Goal: Complete application form: Complete application form

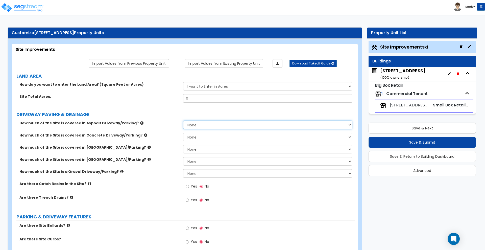
click at [199, 127] on select "None I want to Enter an Approximate Percentage I want to Enter the Square Foota…" at bounding box center [267, 124] width 169 height 9
select select "2"
click at [183, 120] on select "None I want to Enter an Approximate Percentage I want to Enter the Square Foota…" at bounding box center [267, 124] width 169 height 9
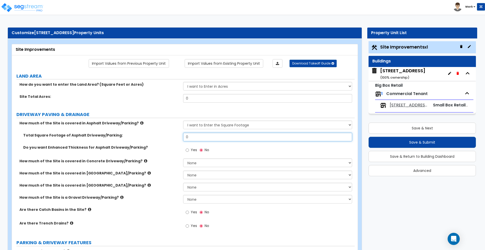
drag, startPoint x: 197, startPoint y: 138, endPoint x: 159, endPoint y: 136, distance: 37.4
click at [159, 136] on div "Total Square Footage of Asphalt Driveway/Parking: 0" at bounding box center [183, 139] width 343 height 12
type input "17,717"
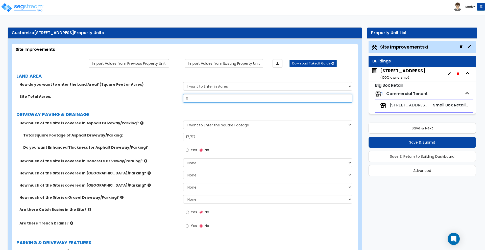
drag, startPoint x: 196, startPoint y: 99, endPoint x: 134, endPoint y: 79, distance: 65.5
click at [146, 87] on div "How do you want to enter the Land Area? (Square Feet or Acres) I want to Enter …" at bounding box center [183, 94] width 335 height 24
type input "1.36"
click at [191, 160] on select "None I want to Enter an Approximate Percentage I want to Enter the Square Foota…" at bounding box center [267, 162] width 169 height 9
select select "2"
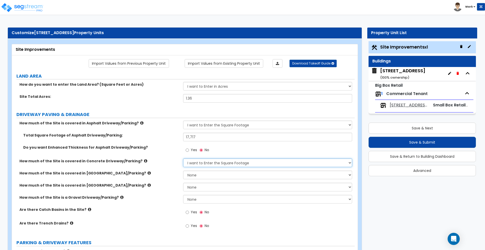
click at [183, 158] on select "None I want to Enter an Approximate Percentage I want to Enter the Square Foota…" at bounding box center [267, 162] width 169 height 9
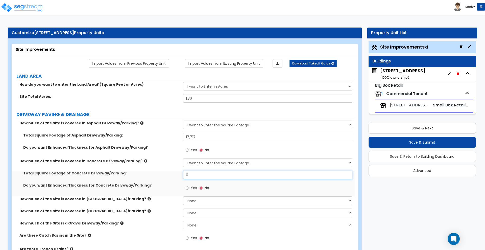
drag, startPoint x: 197, startPoint y: 177, endPoint x: 161, endPoint y: 163, distance: 37.6
click at [161, 172] on div "Total Square Footage of Concrete Driveway/Parking: 0" at bounding box center [183, 176] width 343 height 12
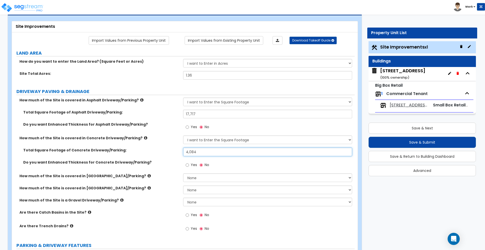
scroll to position [32, 0]
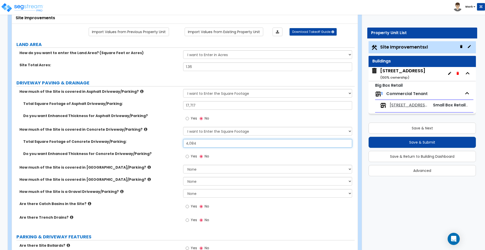
type input "4,084"
click at [188, 206] on input "Yes" at bounding box center [187, 207] width 3 height 6
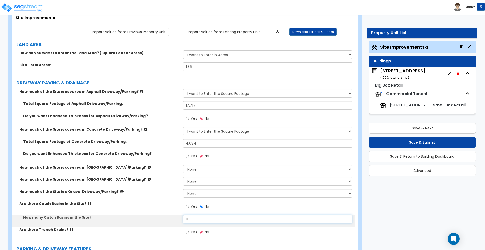
drag, startPoint x: 195, startPoint y: 217, endPoint x: 155, endPoint y: 216, distance: 40.4
click at [155, 217] on div "How many Catch Basins in the Site? 0" at bounding box center [183, 221] width 343 height 12
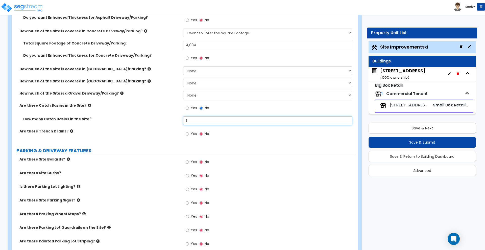
scroll to position [158, 0]
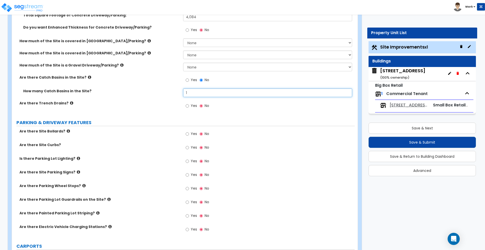
type input "1"
drag, startPoint x: 189, startPoint y: 134, endPoint x: 188, endPoint y: 138, distance: 4.6
click at [189, 134] on input "Yes" at bounding box center [187, 134] width 3 height 6
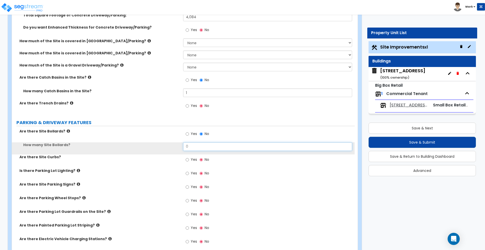
drag, startPoint x: 195, startPoint y: 147, endPoint x: 168, endPoint y: 143, distance: 27.3
click at [174, 146] on div "How many Site Bollards? 0" at bounding box center [183, 148] width 343 height 12
type input "4"
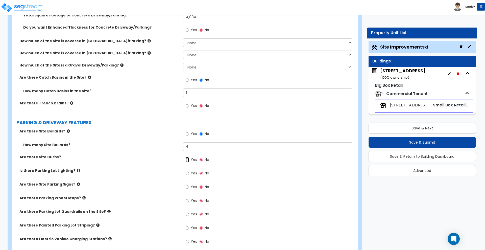
click at [187, 160] on input "Yes" at bounding box center [187, 160] width 3 height 6
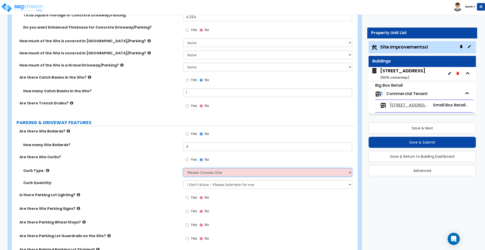
click at [196, 173] on select "Please Choose One Curb (Only) Curb & Gutter Asphalt Berm" at bounding box center [267, 172] width 169 height 9
select select "2"
click at [183, 168] on select "Please Choose One Curb (Only) Curb & Gutter Asphalt Berm" at bounding box center [267, 172] width 169 height 9
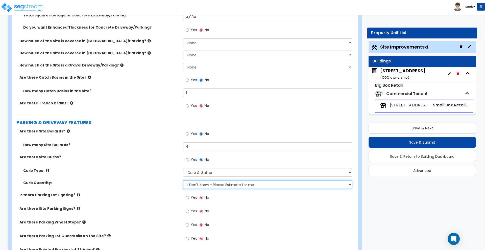
click at [203, 183] on select "I Don't Know - Please Estimate for me I want to Enter the Linear Footage" at bounding box center [267, 184] width 169 height 9
select select "1"
click at [183, 180] on select "I Don't Know - Please Estimate for me I want to Enter the Linear Footage" at bounding box center [267, 184] width 169 height 9
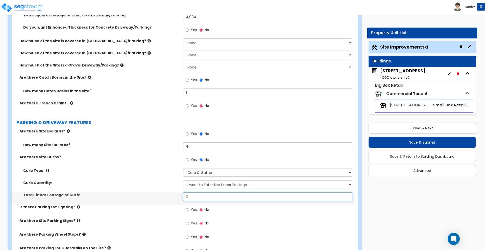
drag, startPoint x: 202, startPoint y: 194, endPoint x: 176, endPoint y: 195, distance: 25.3
click at [182, 195] on div "Total Linear Footage of Curb: 0" at bounding box center [183, 198] width 343 height 12
type input "409"
click at [188, 210] on input "Yes" at bounding box center [187, 210] width 3 height 6
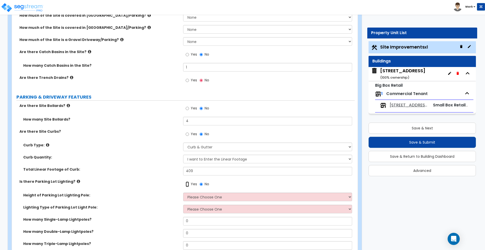
scroll to position [221, 0]
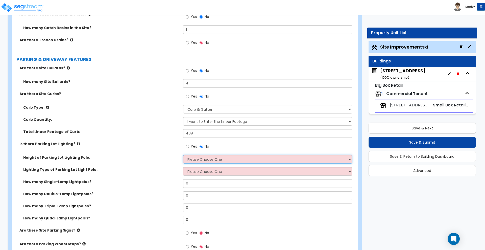
click at [212, 160] on select "Please Choose One 20' high 30' high 40' high" at bounding box center [267, 159] width 169 height 9
select select "2"
click at [183, 155] on select "Please Choose One 20' high 30' high 40' high" at bounding box center [267, 159] width 169 height 9
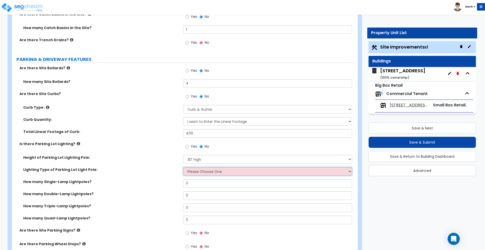
click at [199, 171] on select "Please Choose One LED Metal Halide High Pressure Sodium Please Choose for me" at bounding box center [267, 171] width 169 height 9
click at [183, 167] on select "Please Choose One LED Metal Halide High Pressure Sodium Please Choose for me" at bounding box center [267, 171] width 169 height 9
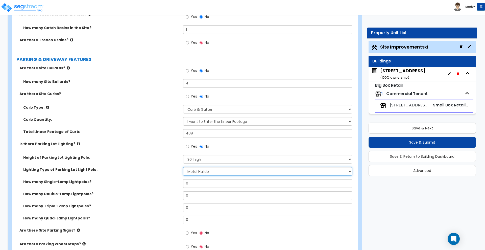
click at [201, 171] on select "Please Choose One LED Metal Halide High Pressure Sodium Please Choose for me" at bounding box center [267, 171] width 169 height 9
select select "4"
click at [183, 167] on select "Please Choose One LED Metal Halide High Pressure Sodium Please Choose for me" at bounding box center [267, 171] width 169 height 9
drag, startPoint x: 193, startPoint y: 185, endPoint x: 167, endPoint y: 184, distance: 26.5
click at [167, 184] on div "How many Single-Lamp Lightpoles? 0" at bounding box center [183, 185] width 343 height 12
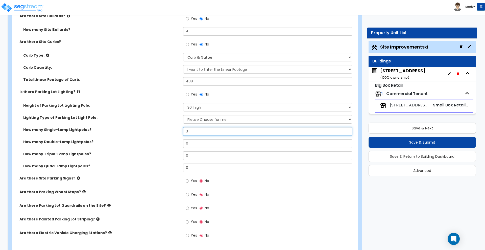
scroll to position [284, 0]
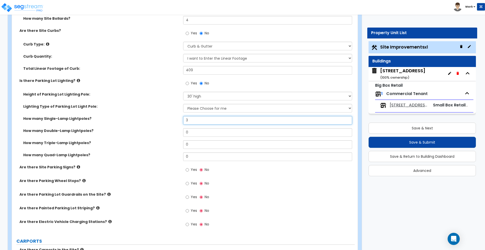
type input "3"
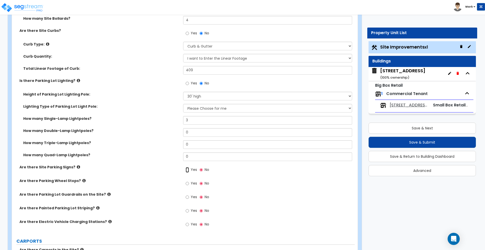
click at [186, 169] on input "Yes" at bounding box center [187, 170] width 3 height 6
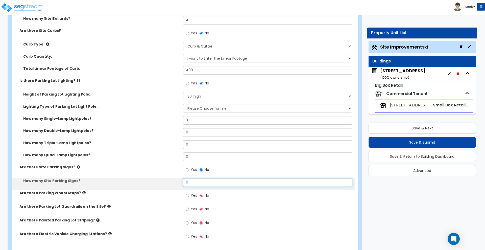
drag, startPoint x: 195, startPoint y: 182, endPoint x: 178, endPoint y: 184, distance: 16.8
click at [183, 183] on input "0" at bounding box center [267, 182] width 169 height 9
type input "2"
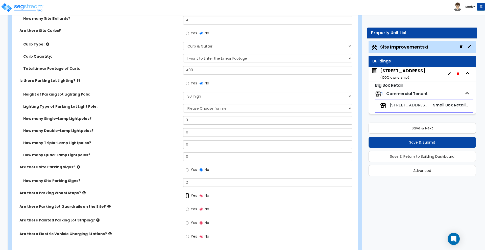
click at [188, 195] on input "Yes" at bounding box center [187, 196] width 3 height 6
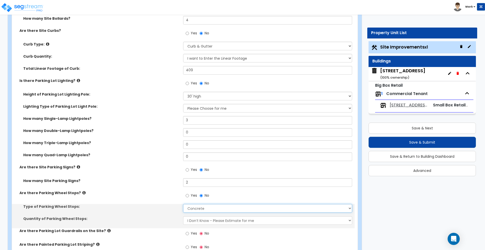
click at [194, 208] on select "Concrete Rubber/Plastic" at bounding box center [267, 208] width 169 height 9
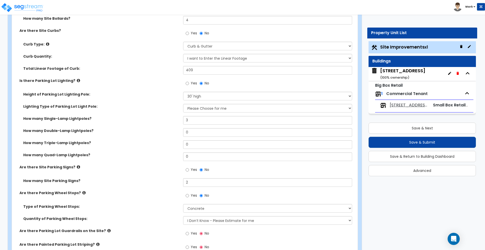
click at [178, 215] on div "Type of Parking Wheel Stops: Concrete Rubber/Plastic" at bounding box center [183, 210] width 343 height 12
click at [200, 218] on select "I Don’t Know - Please Estimate for me I Want to Enter the Number of Wheel Stops" at bounding box center [267, 220] width 169 height 9
select select "1"
click at [183, 216] on select "I Don’t Know - Please Estimate for me I Want to Enter the Number of Wheel Stops" at bounding box center [267, 220] width 169 height 9
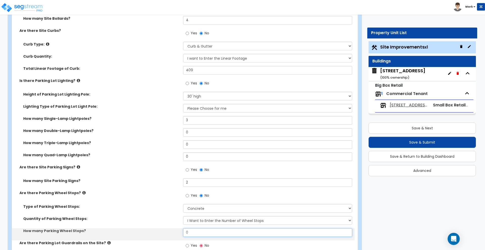
drag, startPoint x: 155, startPoint y: 232, endPoint x: 136, endPoint y: 230, distance: 18.8
click at [136, 230] on div "How many Parking Wheel Stops? 0" at bounding box center [183, 234] width 343 height 12
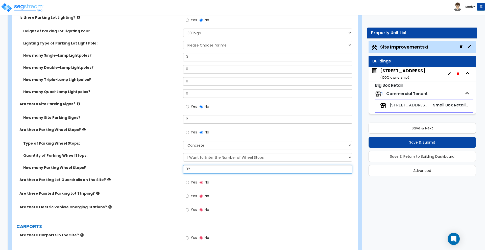
type input "32"
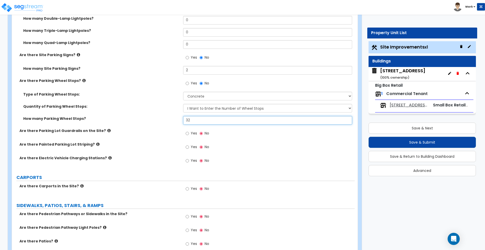
scroll to position [410, 0]
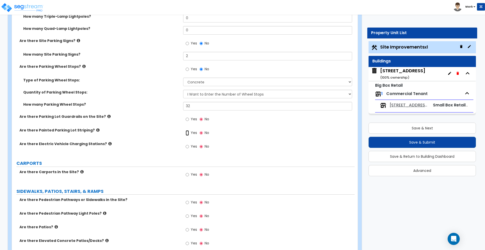
click at [187, 132] on input "Yes" at bounding box center [187, 133] width 3 height 6
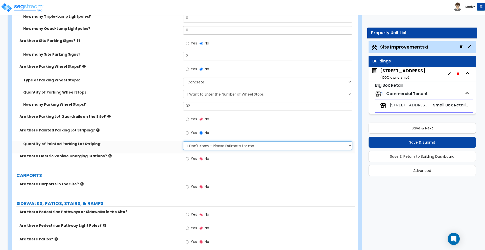
click at [201, 147] on select "I Don't Know - Please Estimate for me I Want to Enter the Number of Parking Spa…" at bounding box center [267, 145] width 169 height 9
select select "1"
click at [183, 141] on select "I Don't Know - Please Estimate for me I Want to Enter the Number of Parking Spa…" at bounding box center [267, 145] width 169 height 9
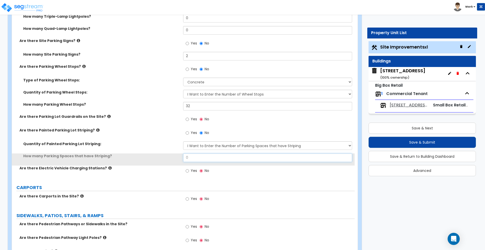
drag, startPoint x: 192, startPoint y: 157, endPoint x: 175, endPoint y: 154, distance: 18.2
click at [178, 158] on div "How many Parking Spaces that have Striping? 0" at bounding box center [183, 159] width 343 height 12
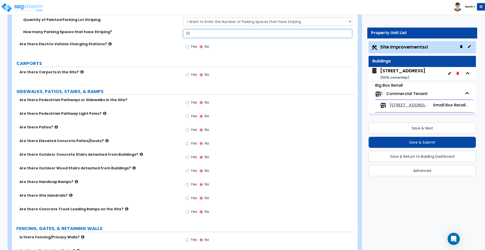
scroll to position [537, 0]
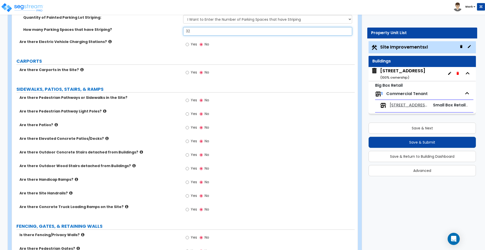
type input "32"
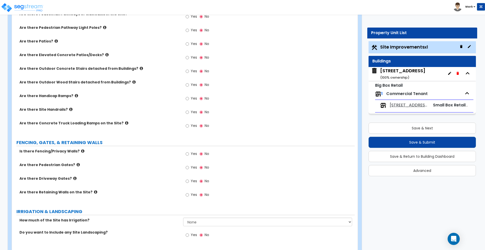
scroll to position [631, 0]
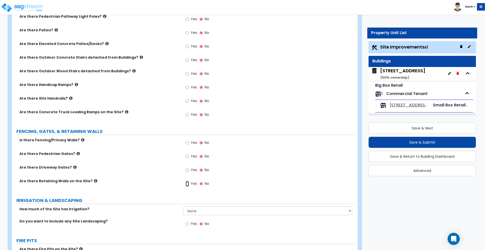
click at [188, 182] on input "Yes" at bounding box center [187, 184] width 3 height 6
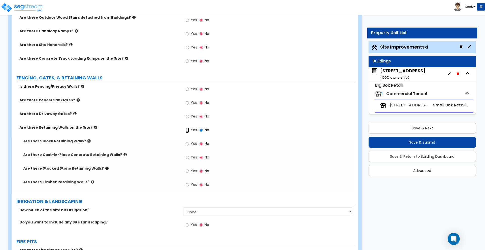
scroll to position [695, 0]
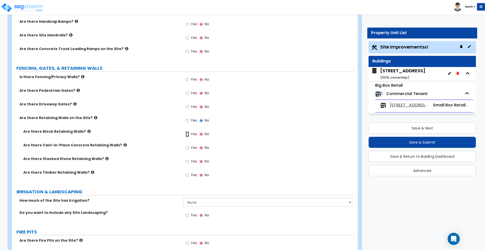
click at [186, 134] on input "Yes" at bounding box center [187, 134] width 3 height 6
radio input "true"
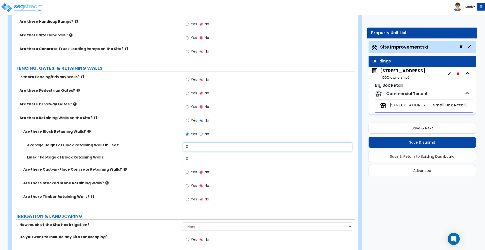
drag, startPoint x: 132, startPoint y: 137, endPoint x: 130, endPoint y: 136, distance: 2.6
click at [130, 136] on div "Are there Block Retaining Walls? Yes No Average Height of Block Retaining Walls…" at bounding box center [183, 168] width 335 height 79
type input "6"
drag, startPoint x: 190, startPoint y: 159, endPoint x: 169, endPoint y: 155, distance: 21.6
click at [169, 155] on div "Linear Footage of Block Retaining Walls: 0" at bounding box center [183, 161] width 343 height 12
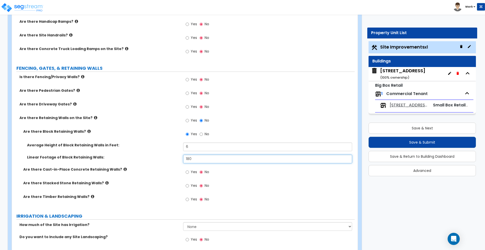
type input "180"
click at [186, 79] on input "Yes" at bounding box center [187, 80] width 3 height 6
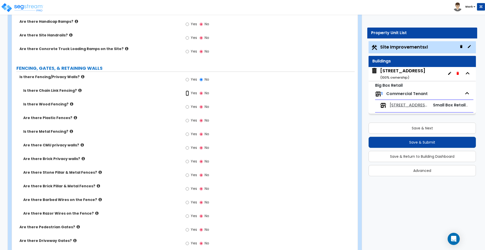
click at [187, 92] on input "Yes" at bounding box center [187, 93] width 3 height 6
radio input "true"
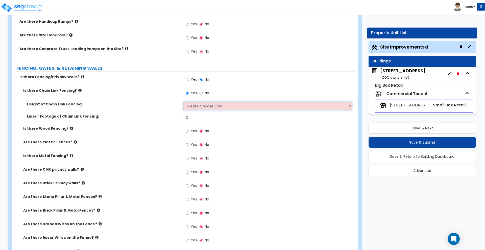
click at [195, 107] on select "Please Choose One 3 feet 4 feet 5 feet 6 feet 10 feet 12 feet" at bounding box center [267, 106] width 169 height 9
select select "4"
click at [183, 102] on select "Please Choose One 3 feet 4 feet 5 feet 6 feet 10 feet 12 feet" at bounding box center [267, 106] width 169 height 9
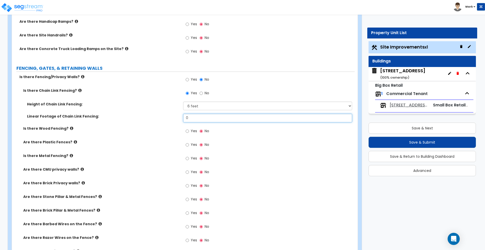
drag, startPoint x: 195, startPoint y: 118, endPoint x: 161, endPoint y: 104, distance: 36.7
click at [166, 113] on div "Height of Chain Link Fencing: Please Choose One 3 feet 4 feet 5 feet 6 feet 10 …" at bounding box center [183, 114] width 335 height 24
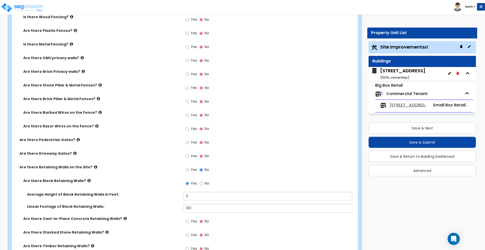
scroll to position [852, 0]
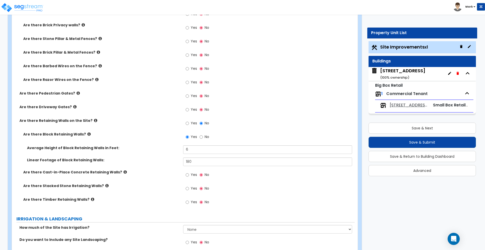
type input "180"
drag, startPoint x: 204, startPoint y: 147, endPoint x: 162, endPoint y: 146, distance: 42.2
click at [163, 146] on div "Average Height of Block Retaining Walls in Feet: 6" at bounding box center [183, 151] width 343 height 12
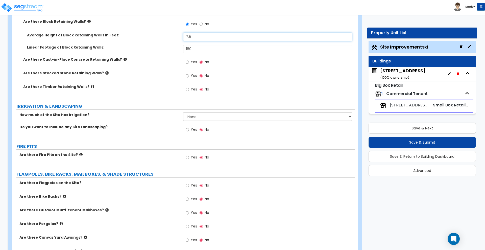
scroll to position [979, 0]
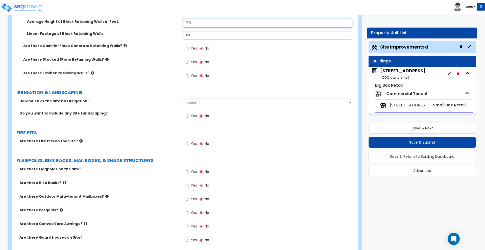
type input "7.5"
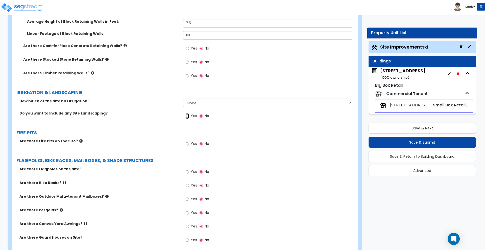
click at [187, 115] on input "Yes" at bounding box center [187, 116] width 3 height 6
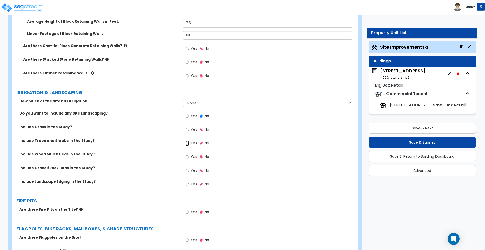
click at [188, 143] on input "Yes" at bounding box center [187, 143] width 3 height 6
radio input "true"
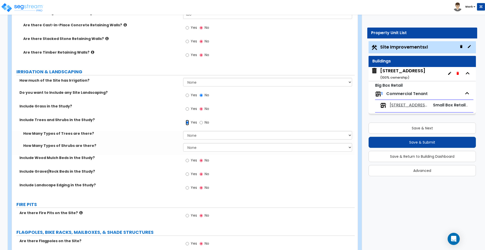
scroll to position [1010, 0]
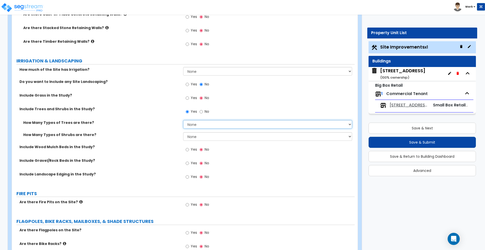
click at [198, 123] on select "None 1 2 3" at bounding box center [267, 124] width 169 height 9
select select "3"
click at [183, 120] on select "None 1 2 3" at bounding box center [267, 124] width 169 height 9
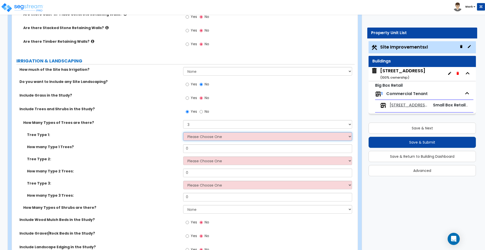
click at [198, 135] on select "Please Choose One Honey Locust Planetree Poplar Elm Hawthorn Linden Maple Red M…" at bounding box center [267, 136] width 169 height 9
select select "1"
click at [183, 132] on select "Please Choose One Honey Locust Planetree Poplar Elm Hawthorn Linden Maple Red M…" at bounding box center [267, 136] width 169 height 9
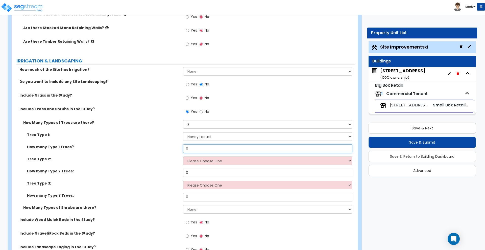
drag, startPoint x: 197, startPoint y: 146, endPoint x: 165, endPoint y: 144, distance: 32.1
click at [167, 146] on div "How many Type 1 Trees? 0" at bounding box center [183, 150] width 343 height 12
type input "3"
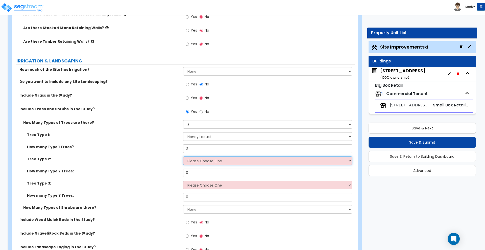
click at [195, 161] on select "Please Choose One Honey Locust Planetree Poplar Elm Hawthorn Linden Maple Red M…" at bounding box center [267, 160] width 169 height 9
select select "4"
click at [183, 156] on select "Please Choose One Honey Locust Planetree Poplar Elm Hawthorn Linden Maple Red M…" at bounding box center [267, 160] width 169 height 9
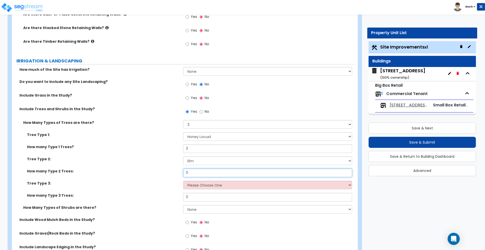
drag, startPoint x: 190, startPoint y: 173, endPoint x: 162, endPoint y: 169, distance: 28.0
click at [168, 170] on div "How many Type 2 Trees: 0" at bounding box center [183, 174] width 343 height 12
type input "3"
drag, startPoint x: 211, startPoint y: 188, endPoint x: 211, endPoint y: 184, distance: 4.3
click at [211, 188] on select "Please Choose One Honey Locust Planetree Poplar Elm Hawthorn Linden Maple Red M…" at bounding box center [267, 185] width 169 height 9
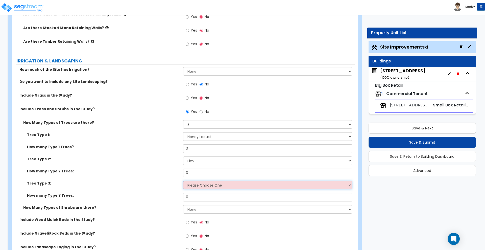
select select "8"
click at [183, 181] on select "Please Choose One Honey Locust Planetree Poplar Elm Hawthorn Linden Maple Red M…" at bounding box center [267, 185] width 169 height 9
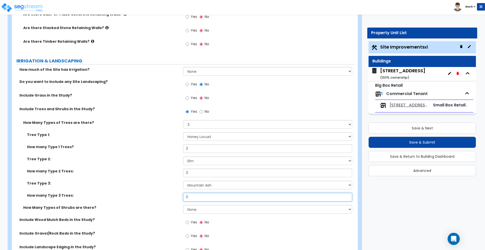
drag, startPoint x: 192, startPoint y: 194, endPoint x: 160, endPoint y: 191, distance: 32.5
click at [172, 194] on div "How many Type 3 Trees: 0" at bounding box center [183, 199] width 343 height 12
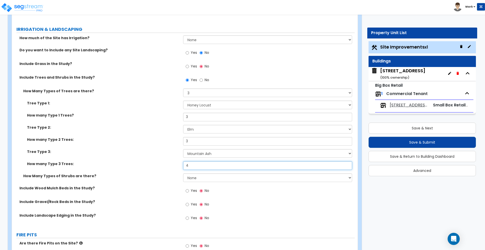
type input "4"
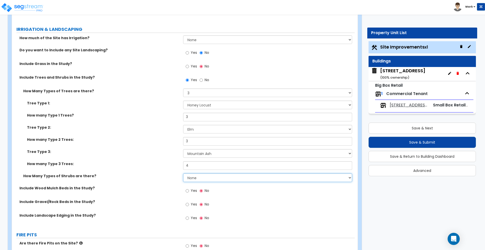
click at [197, 179] on select "None 1 2 3" at bounding box center [267, 177] width 169 height 9
select select "3"
click at [183, 173] on select "None 1 2 3" at bounding box center [267, 177] width 169 height 9
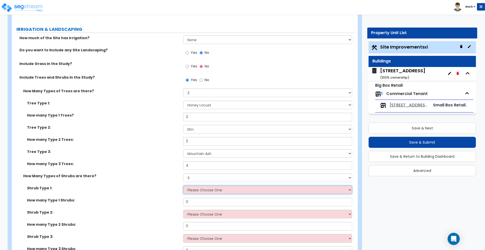
click at [198, 190] on select "Please Choose One Arborvitae Azalea Yew Boxwood Juniper [PERSON_NAME] Cotoneast…" at bounding box center [267, 189] width 169 height 9
select select "4"
click at [183, 185] on select "Please Choose One Arborvitae Azalea Yew Boxwood Juniper [PERSON_NAME] Cotoneast…" at bounding box center [267, 189] width 169 height 9
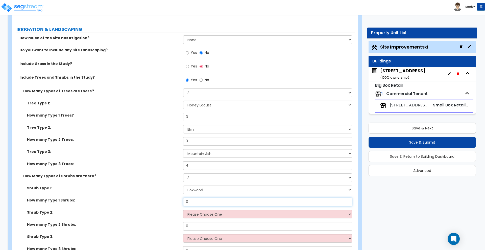
drag, startPoint x: 160, startPoint y: 203, endPoint x: 143, endPoint y: 194, distance: 19.0
click at [146, 202] on div "How many Type 1 Shrubs: 0" at bounding box center [183, 204] width 343 height 12
type input "8"
click at [211, 214] on select "Please Choose One Arborvitae Azalea Yew Boxwood Juniper [PERSON_NAME] Cotoneast…" at bounding box center [267, 214] width 169 height 9
click at [183, 210] on select "Please Choose One Arborvitae Azalea Yew Boxwood Juniper [PERSON_NAME] Cotoneast…" at bounding box center [267, 214] width 169 height 9
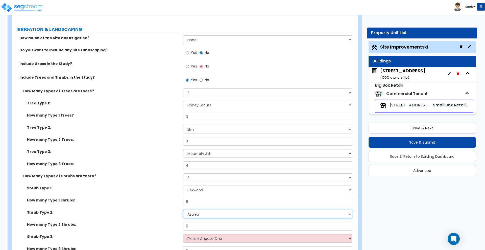
click at [202, 210] on select "Please Choose One Arborvitae Azalea Yew Boxwood Juniper [PERSON_NAME] Cotoneast…" at bounding box center [267, 214] width 169 height 9
select select "7"
click at [183, 210] on select "Please Choose One Arborvitae Azalea Yew Boxwood Juniper [PERSON_NAME] Cotoneast…" at bounding box center [267, 214] width 169 height 9
drag, startPoint x: 188, startPoint y: 227, endPoint x: 154, endPoint y: 217, distance: 34.6
click at [164, 227] on div "How many Type 2 Shrubs: 0" at bounding box center [183, 228] width 343 height 12
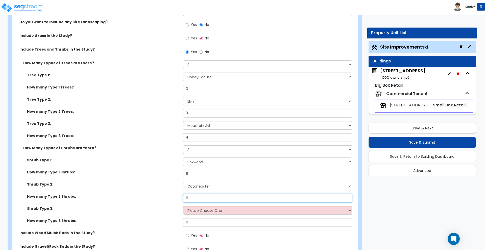
scroll to position [1105, 0]
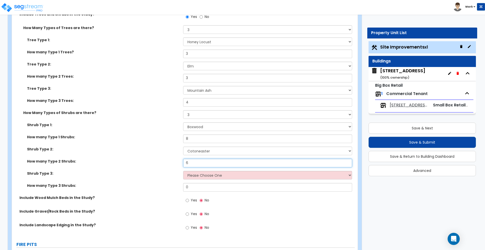
type input "6"
click at [208, 178] on select "Please Choose One Arborvitae Azalea Yew Boxwood Juniper [PERSON_NAME] Cotoneast…" at bounding box center [267, 175] width 169 height 9
select select "8"
click at [183, 171] on select "Please Choose One Arborvitae Azalea Yew Boxwood Juniper [PERSON_NAME] Cotoneast…" at bounding box center [267, 175] width 169 height 9
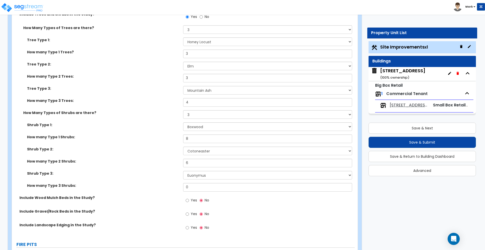
drag, startPoint x: 176, startPoint y: 185, endPoint x: 167, endPoint y: 183, distance: 9.3
click at [167, 184] on div "How many Type 3 Shrubs: 0" at bounding box center [183, 189] width 343 height 12
drag, startPoint x: 188, startPoint y: 185, endPoint x: 161, endPoint y: 183, distance: 26.8
click at [162, 183] on div "How many Type 3 Shrubs: 0" at bounding box center [183, 189] width 343 height 12
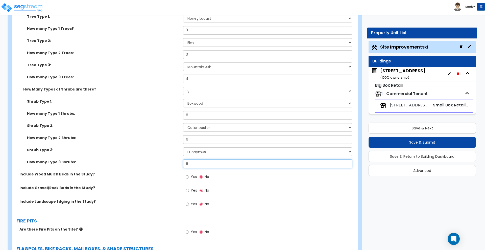
scroll to position [1168, 0]
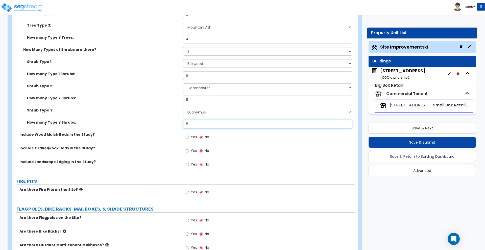
type input "8"
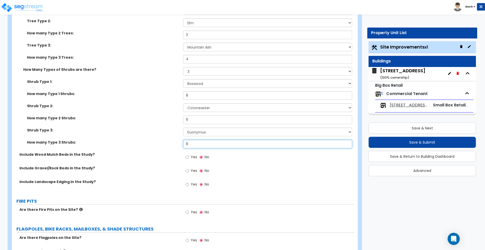
scroll to position [1137, 0]
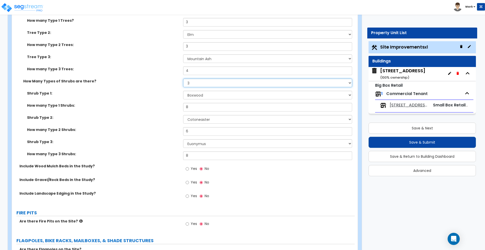
click at [347, 84] on select "None 1 2 3" at bounding box center [267, 83] width 169 height 9
select select "0"
click at [183, 79] on select "None 1 2 3" at bounding box center [267, 83] width 169 height 9
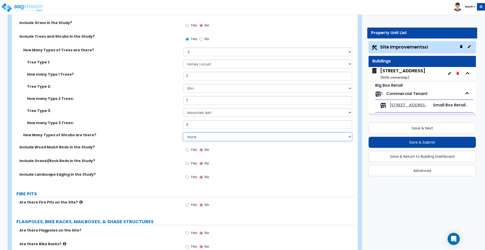
scroll to position [1073, 0]
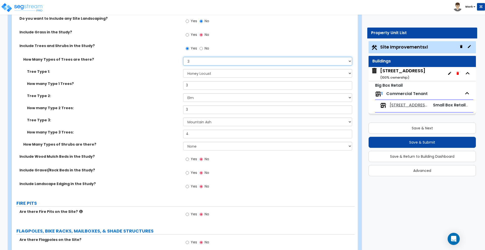
click at [200, 62] on select "None 1 2 3" at bounding box center [267, 61] width 169 height 9
select select "2"
click at [183, 57] on select "None 1 2 3" at bounding box center [267, 61] width 169 height 9
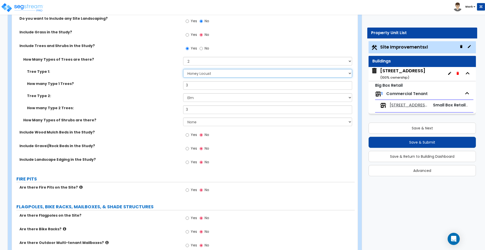
click at [212, 73] on select "Please Choose One Honey Locust Planetree Poplar Elm Hawthorn Linden Maple Red M…" at bounding box center [267, 73] width 169 height 9
select select "3"
click at [183, 69] on select "Please Choose One Honey Locust Planetree Poplar Elm Hawthorn Linden Maple Red M…" at bounding box center [267, 73] width 169 height 9
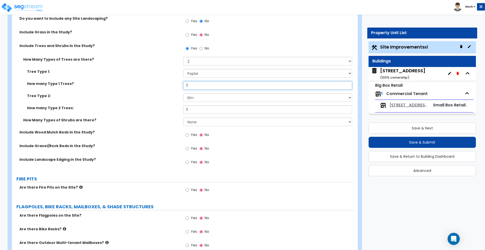
drag, startPoint x: 192, startPoint y: 84, endPoint x: 150, endPoint y: 80, distance: 42.6
click at [151, 81] on div "How many Type 1 Trees? 3" at bounding box center [183, 87] width 343 height 12
type input "2"
click at [200, 98] on select "Please Choose One Honey Locust Planetree Poplar Elm Hawthorn Linden Maple Red M…" at bounding box center [267, 97] width 169 height 9
select select "8"
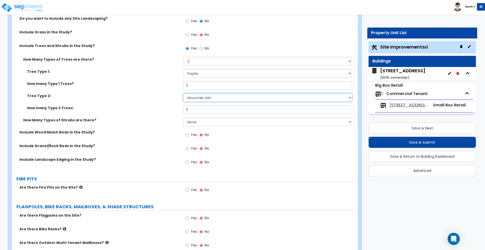
click at [183, 93] on select "Please Choose One Honey Locust Planetree Poplar Elm Hawthorn Linden Maple Red M…" at bounding box center [267, 97] width 169 height 9
drag, startPoint x: 172, startPoint y: 105, endPoint x: 168, endPoint y: 104, distance: 3.8
click at [170, 105] on div "How many Type 2 Trees: 3" at bounding box center [183, 111] width 343 height 12
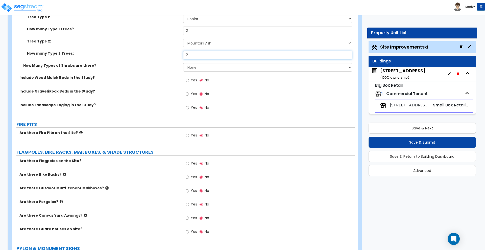
scroll to position [1137, 0]
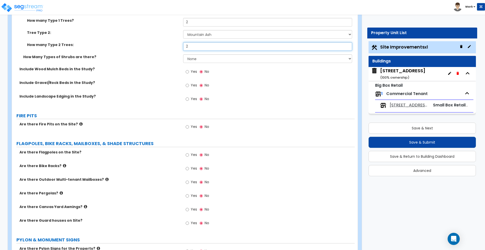
type input "2"
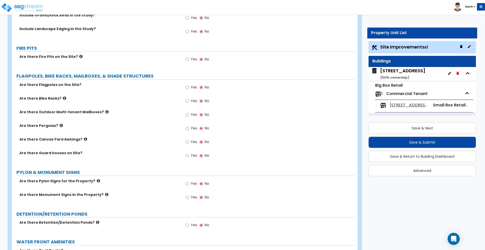
scroll to position [1231, 0]
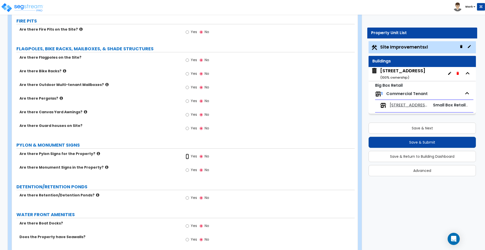
click at [189, 157] on input "Yes" at bounding box center [187, 157] width 3 height 6
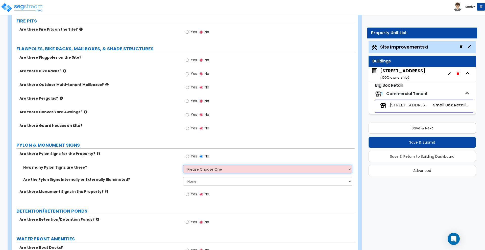
click at [207, 169] on select "Please Choose One 1 2 3" at bounding box center [267, 169] width 169 height 9
select select "1"
click at [183, 165] on select "Please Choose One 1 2 3" at bounding box center [267, 169] width 169 height 9
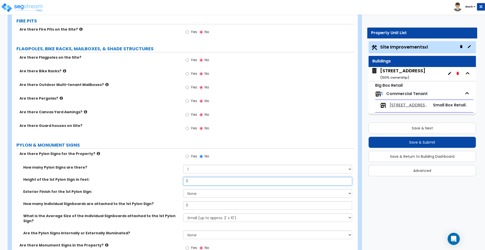
drag, startPoint x: 192, startPoint y: 180, endPoint x: 179, endPoint y: 177, distance: 12.9
click at [187, 179] on input "0" at bounding box center [267, 181] width 169 height 9
type input "30"
click at [198, 193] on select "None Paint Finish Brick Veneer Finish Stone Veneer Finish Metal Composite Finis…" at bounding box center [267, 193] width 169 height 9
select select "1"
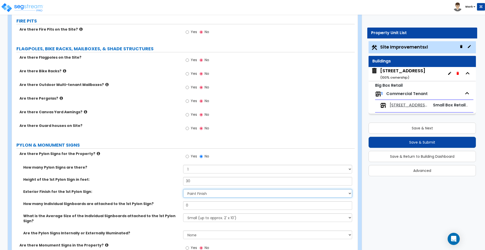
click at [183, 189] on select "None Paint Finish Brick Veneer Finish Stone Veneer Finish Metal Composite Finis…" at bounding box center [267, 193] width 169 height 9
click at [204, 193] on select "None Paint Finish Brick Veneer Finish Stone Veneer Finish Metal Composite Finis…" at bounding box center [267, 193] width 169 height 9
click at [183, 189] on select "None Paint Finish Brick Veneer Finish Stone Veneer Finish Metal Composite Finis…" at bounding box center [267, 193] width 169 height 9
drag, startPoint x: 190, startPoint y: 204, endPoint x: 175, endPoint y: 204, distance: 15.7
click at [175, 204] on div "How many Individual Signboards are attached to the 1st Pylon Sign? 0" at bounding box center [183, 207] width 343 height 12
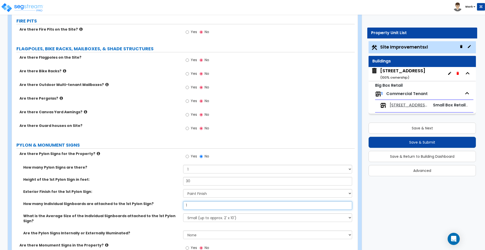
scroll to position [1263, 0]
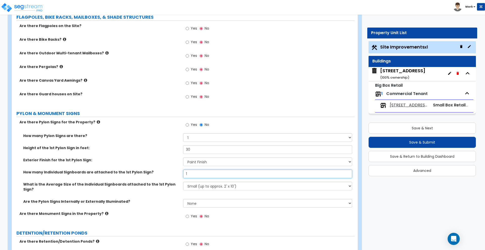
type input "1"
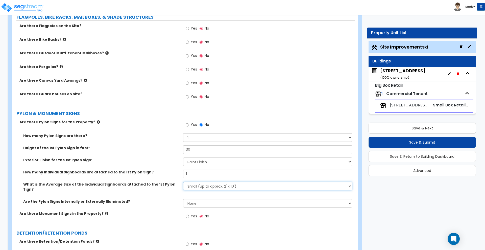
click at [211, 185] on select "Small (up to approx. 2' x 10') Medium (up to approx. 4' x 10') Large (up to app…" at bounding box center [267, 186] width 169 height 9
select select "3"
click at [183, 182] on select "Small (up to approx. 2' x 10') Medium (up to approx. 4' x 10') Large (up to app…" at bounding box center [267, 186] width 169 height 9
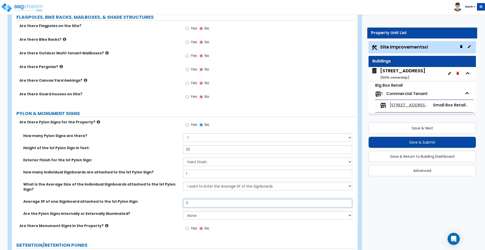
drag, startPoint x: 183, startPoint y: 198, endPoint x: 174, endPoint y: 194, distance: 9.7
click at [174, 199] on div "Average SF of one Signboard attached to the 1st Pylon Sign: 0" at bounding box center [183, 205] width 343 height 12
type input "72"
click at [192, 211] on select "None Internally Illuminated Externally Illuminated" at bounding box center [267, 215] width 169 height 9
select select "1"
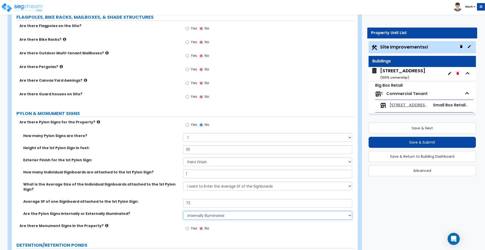
click at [183, 211] on select "None Internally Illuminated Externally Illuminated" at bounding box center [267, 215] width 169 height 9
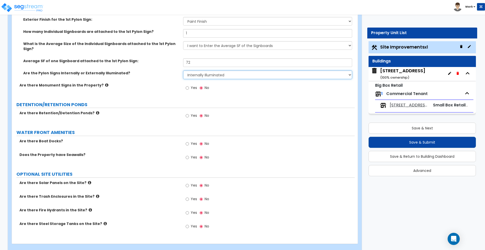
scroll to position [1406, 0]
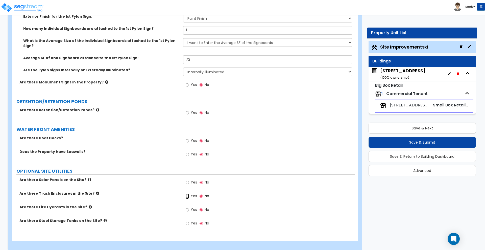
click at [187, 193] on input "Yes" at bounding box center [187, 196] width 3 height 6
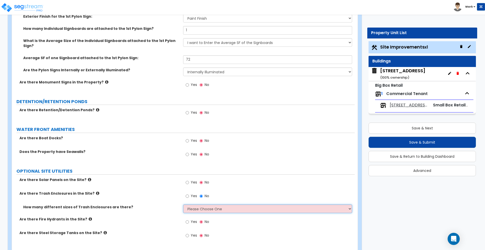
click at [234, 205] on select "Please Choose One 1 2 3" at bounding box center [267, 208] width 169 height 9
select select "1"
click at [183, 204] on select "Please Choose One 1 2 3" at bounding box center [267, 208] width 169 height 9
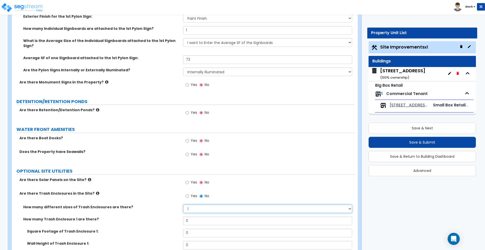
scroll to position [1438, 0]
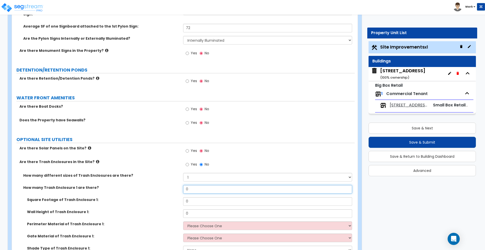
drag, startPoint x: 189, startPoint y: 183, endPoint x: 162, endPoint y: 172, distance: 29.2
click at [163, 177] on div "How many different sizes of Trash Enclosures are there? Please Choose One 1 2 3…" at bounding box center [183, 215] width 335 height 85
type input "1"
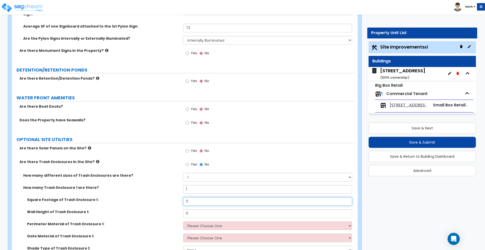
drag, startPoint x: 194, startPoint y: 195, endPoint x: 157, endPoint y: 190, distance: 38.3
click at [165, 197] on div "Square Footage of Trash Enclosure 1: 0" at bounding box center [183, 203] width 343 height 12
type input "150"
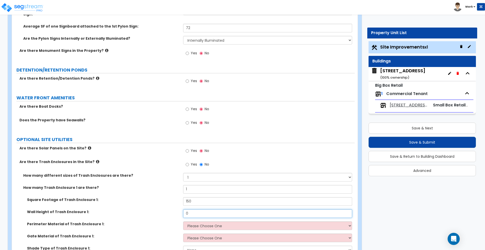
drag, startPoint x: 195, startPoint y: 209, endPoint x: 148, endPoint y: 201, distance: 47.8
click at [157, 209] on div "Wall Height of Trash Enclosure 1: 0" at bounding box center [183, 215] width 343 height 12
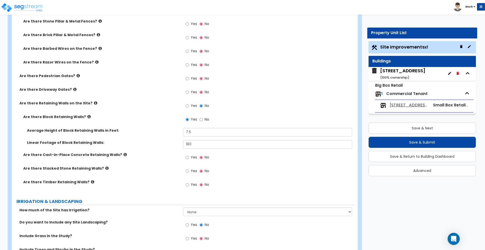
scroll to position [870, 0]
type input "7"
click at [196, 213] on select "None I want to Enter an Approximate Percentage I want to Enter the Square Foota…" at bounding box center [267, 212] width 169 height 9
select select "1"
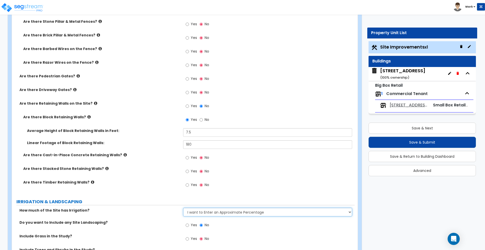
click at [183, 208] on select "None I want to Enter an Approximate Percentage I want to Enter the Square Foota…" at bounding box center [267, 212] width 169 height 9
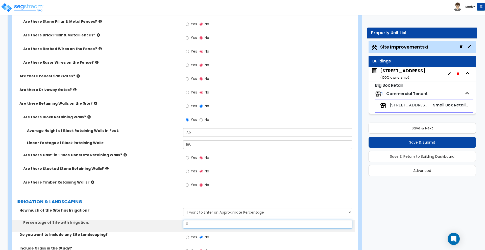
drag, startPoint x: 194, startPoint y: 223, endPoint x: 154, endPoint y: 221, distance: 39.5
click at [157, 221] on div "Percentage of Site with Irrigation: 0" at bounding box center [183, 226] width 343 height 12
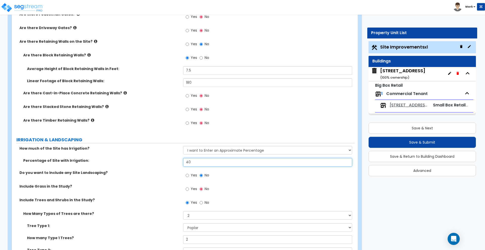
scroll to position [933, 0]
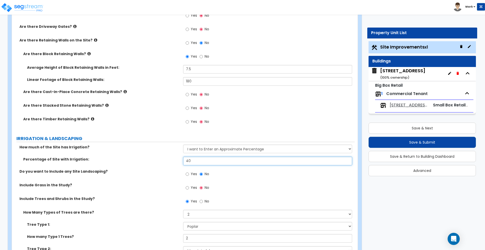
drag, startPoint x: 193, startPoint y: 161, endPoint x: 181, endPoint y: 159, distance: 12.0
click at [182, 159] on div "Percentage of Site with Irrigation: 40" at bounding box center [183, 163] width 343 height 12
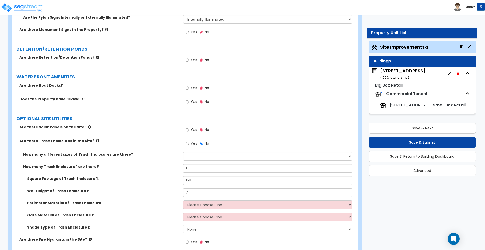
scroll to position [1503, 0]
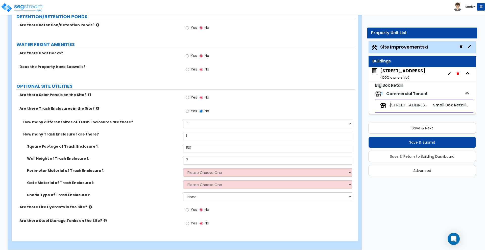
type input "40"
click at [202, 168] on select "Please Choose One Chain Link Wood Metal CMU" at bounding box center [267, 172] width 169 height 9
select select "2"
click at [183, 168] on select "Please Choose One Chain Link Wood Metal CMU" at bounding box center [267, 172] width 169 height 9
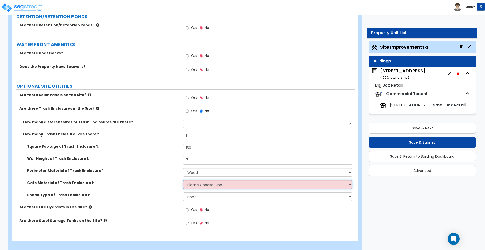
click at [201, 181] on select "Please Choose One Wood Metal" at bounding box center [267, 184] width 169 height 9
select select "1"
click at [183, 180] on select "Please Choose One Wood Metal" at bounding box center [267, 184] width 169 height 9
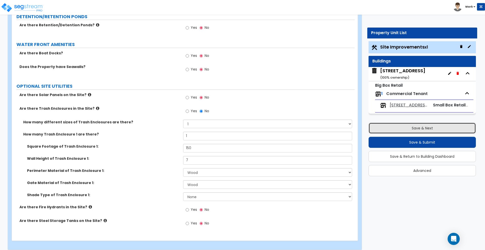
click at [433, 128] on button "Save & Next" at bounding box center [422, 127] width 107 height 11
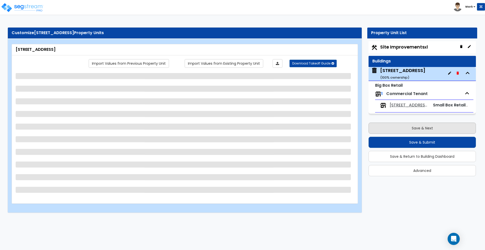
scroll to position [0, 0]
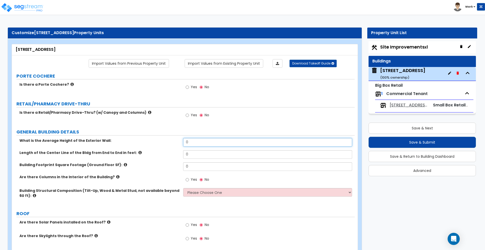
drag, startPoint x: 191, startPoint y: 142, endPoint x: 165, endPoint y: 137, distance: 26.1
click at [170, 138] on div "What is the Average Height of the Exterior Wall: 0" at bounding box center [183, 144] width 343 height 12
type input "17"
drag, startPoint x: 194, startPoint y: 153, endPoint x: 171, endPoint y: 151, distance: 23.3
click at [171, 152] on div "Length of the Center Line of the Bldg from End to End in feet: 0" at bounding box center [183, 156] width 343 height 12
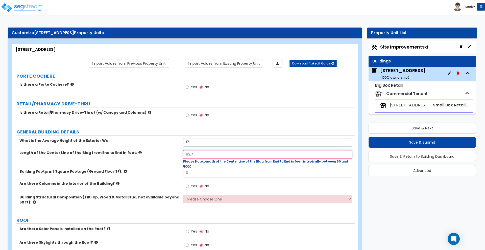
type input "82.7"
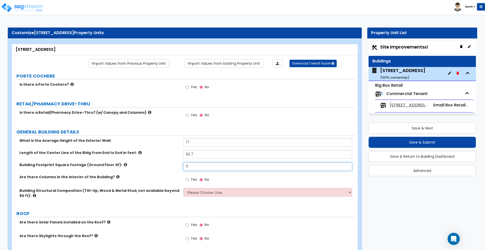
drag, startPoint x: 189, startPoint y: 165, endPoint x: 162, endPoint y: 162, distance: 26.7
click at [164, 164] on div "Building Footprint Square Footage (Ground Floor SF): 0" at bounding box center [183, 168] width 343 height 12
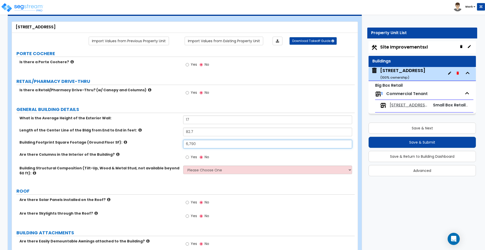
scroll to position [32, 0]
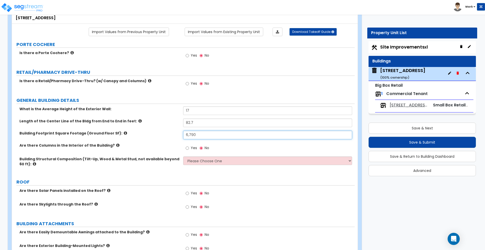
type input "6,790"
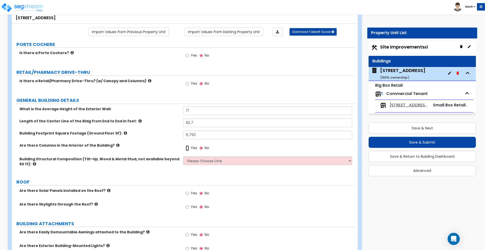
click at [187, 149] on input "Yes" at bounding box center [187, 148] width 3 height 6
radio input "true"
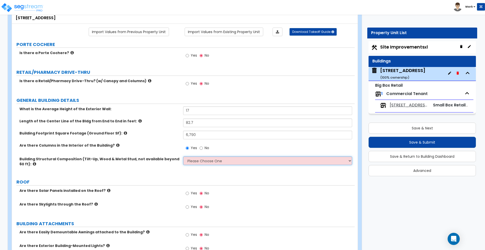
click at [201, 160] on select "Please Choose One Pre-Engineered Metal Building Tilt-up Wall Construction Reinf…" at bounding box center [267, 160] width 169 height 9
select select "6"
click at [183, 156] on select "Please Choose One Pre-Engineered Metal Building Tilt-up Wall Construction Reinf…" at bounding box center [267, 160] width 169 height 9
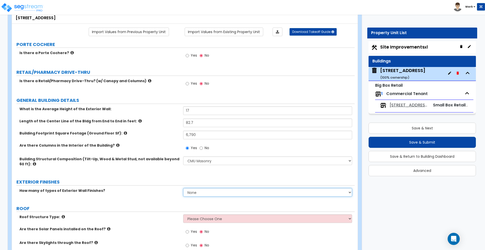
click at [198, 191] on select "None 1 2 3" at bounding box center [267, 192] width 169 height 9
select select "2"
click at [183, 188] on select "None 1 2 3" at bounding box center [267, 192] width 169 height 9
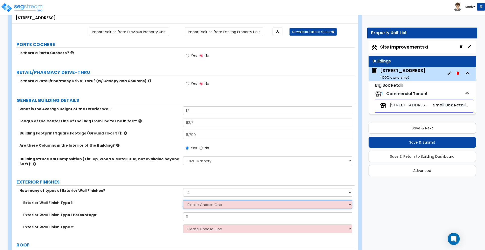
click at [203, 203] on select "Please Choose One No Finish/Shared Wall No Wall Brick Veneer Stone Veneer Wood …" at bounding box center [267, 204] width 169 height 9
click at [183, 200] on select "Please Choose One No Finish/Shared Wall No Wall Brick Veneer Stone Veneer Wood …" at bounding box center [267, 204] width 169 height 9
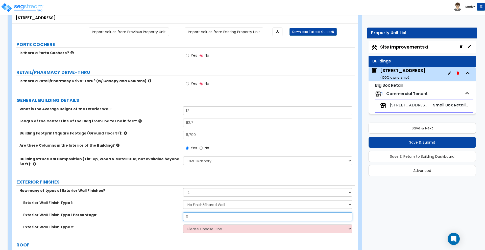
drag, startPoint x: 205, startPoint y: 218, endPoint x: 157, endPoint y: 217, distance: 48.3
click at [161, 220] on div "Exterior Wall Finish Type 1 Percentage: 0" at bounding box center [183, 218] width 343 height 12
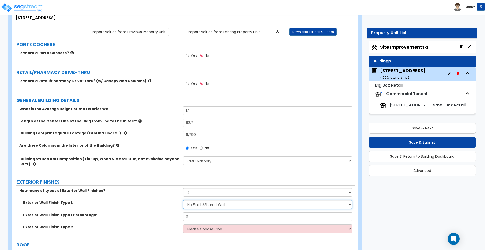
click at [239, 203] on select "Please Choose One No Finish/Shared Wall No Wall Brick Veneer Stone Veneer Wood …" at bounding box center [267, 204] width 169 height 9
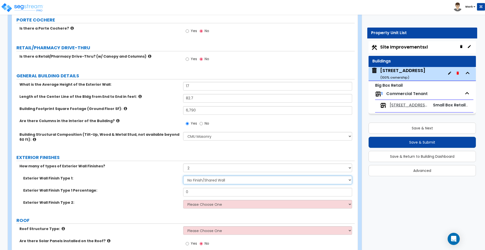
scroll to position [95, 0]
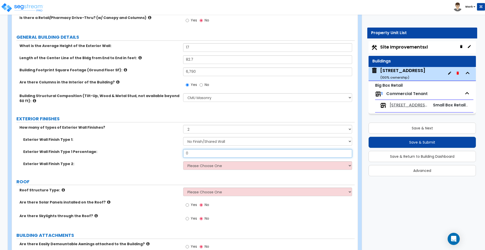
click at [201, 154] on input "0" at bounding box center [267, 153] width 169 height 9
click at [205, 141] on select "Please Choose One No Finish/Shared Wall No Wall Brick Veneer Stone Veneer Wood …" at bounding box center [267, 141] width 169 height 9
select select "10"
click at [183, 137] on select "Please Choose One No Finish/Shared Wall No Wall Brick Veneer Stone Veneer Wood …" at bounding box center [267, 141] width 169 height 9
type input "90"
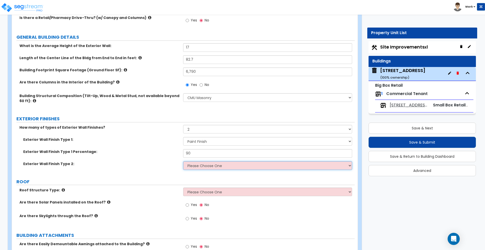
click at [214, 167] on select "Please Choose One No Finish/Shared Wall No Wall Brick Veneer Stone Veneer Wood …" at bounding box center [267, 165] width 169 height 9
select select "6"
click at [183, 161] on select "Please Choose One No Finish/Shared Wall No Wall Brick Veneer Stone Veneer Wood …" at bounding box center [267, 165] width 169 height 9
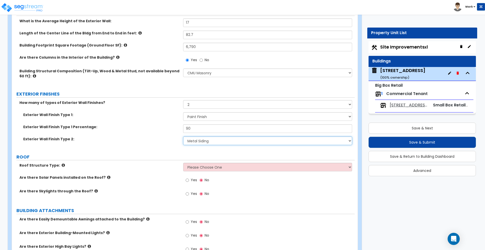
scroll to position [158, 0]
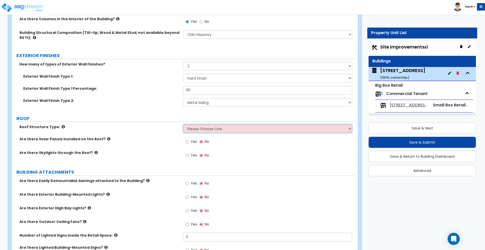
click at [220, 130] on select "Please Choose One [PERSON_NAME] Roof Flat Roof Hybrid [PERSON_NAME] & Flat Roof" at bounding box center [267, 128] width 169 height 9
select select "2"
click at [183, 124] on select "Please Choose One [PERSON_NAME] Roof Flat Roof Hybrid [PERSON_NAME] & Flat Roof" at bounding box center [267, 128] width 169 height 9
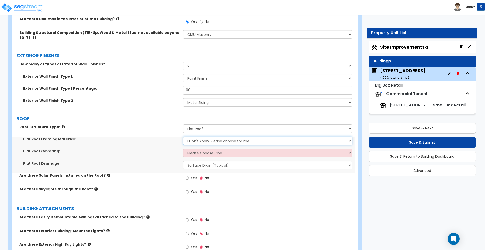
click at [204, 140] on select "I Don't Know, Please choose for me Metal Wood" at bounding box center [267, 140] width 169 height 9
select select "1"
click at [183, 136] on select "I Don't Know, Please choose for me Metal Wood" at bounding box center [267, 140] width 169 height 9
click at [201, 152] on select "Please Choose One Rolled Asphalt PVC Membrane Plastic (EPDM) Membrane Asphalt F…" at bounding box center [267, 153] width 169 height 9
select select "1"
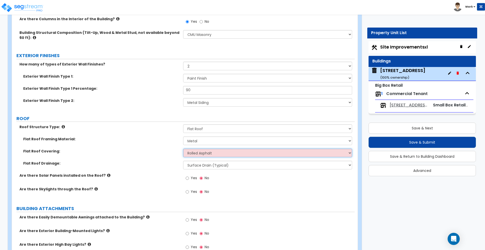
click at [183, 149] on select "Please Choose One Rolled Asphalt PVC Membrane Plastic (EPDM) Membrane Asphalt F…" at bounding box center [267, 153] width 169 height 9
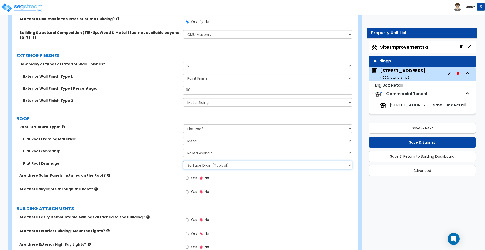
click at [198, 166] on select "Surface Drain (Typical) Gutters Downspout Only" at bounding box center [267, 165] width 169 height 9
select select "1"
click at [183, 161] on select "Surface Drain (Typical) Gutters Downspout Only" at bounding box center [267, 165] width 169 height 9
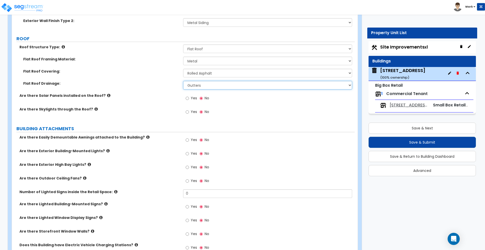
scroll to position [253, 0]
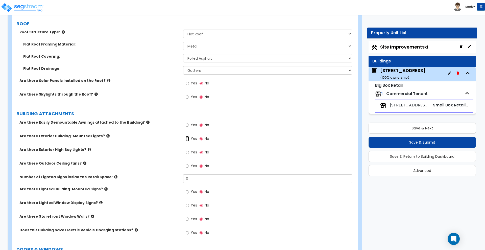
click at [187, 138] on input "Yes" at bounding box center [187, 139] width 3 height 6
radio input "true"
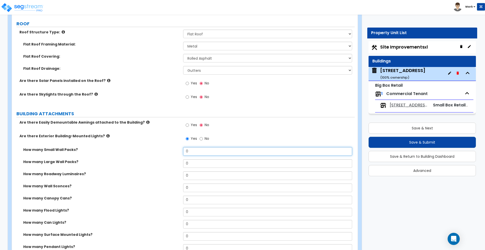
drag, startPoint x: 195, startPoint y: 155, endPoint x: 183, endPoint y: 149, distance: 13.8
click at [184, 150] on input "0" at bounding box center [267, 151] width 169 height 9
drag, startPoint x: 189, startPoint y: 151, endPoint x: 158, endPoint y: 150, distance: 30.6
click at [158, 150] on div "How many Small Wall Packs? 3" at bounding box center [183, 153] width 343 height 12
drag, startPoint x: 190, startPoint y: 151, endPoint x: 152, endPoint y: 148, distance: 38.5
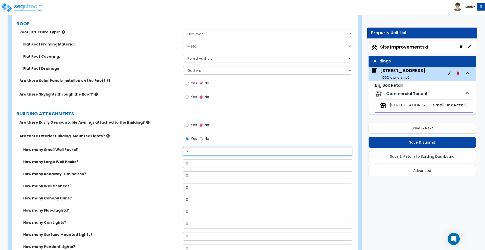
click at [153, 148] on div "How many Small Wall Packs? 5" at bounding box center [183, 153] width 343 height 12
type input "3"
drag, startPoint x: 198, startPoint y: 164, endPoint x: 135, endPoint y: 157, distance: 63.0
click at [136, 157] on div "How many Small Wall Packs? 3 How many Large Wall Packs? 0 How many Roadway Lumi…" at bounding box center [183, 201] width 335 height 109
type input "2"
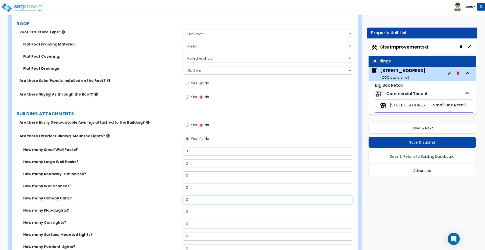
drag, startPoint x: 188, startPoint y: 200, endPoint x: 165, endPoint y: 198, distance: 23.3
click at [168, 198] on div "How many Canopy Cans? 0" at bounding box center [183, 201] width 343 height 12
drag, startPoint x: 169, startPoint y: 196, endPoint x: 171, endPoint y: 170, distance: 25.8
click at [166, 196] on div "How many Canopy Cans? 5" at bounding box center [183, 201] width 343 height 12
drag, startPoint x: 184, startPoint y: 198, endPoint x: 149, endPoint y: 195, distance: 35.7
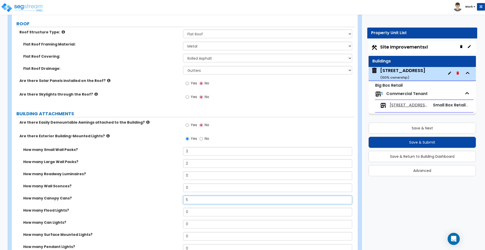
click at [150, 195] on div "How many Canopy Cans? 5" at bounding box center [183, 201] width 343 height 12
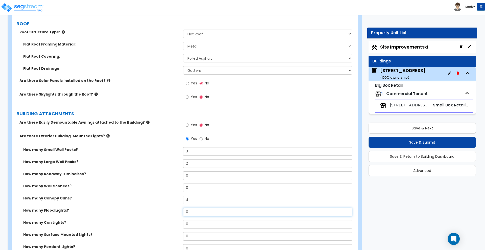
click at [177, 211] on div "How many Flood Lights? 0" at bounding box center [183, 214] width 343 height 12
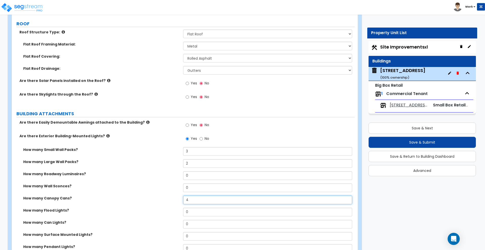
drag, startPoint x: 174, startPoint y: 197, endPoint x: 156, endPoint y: 190, distance: 19.3
click at [157, 194] on div "How many Small Wall Packs? 3 How many Large Wall Packs? [STREET_ADDRESS] Lumina…" at bounding box center [183, 201] width 335 height 109
type input "3"
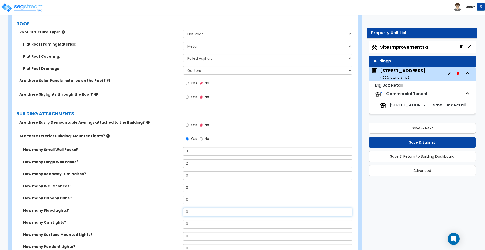
drag, startPoint x: 191, startPoint y: 212, endPoint x: 163, endPoint y: 210, distance: 27.6
click at [163, 210] on div "How many Flood Lights? 0" at bounding box center [183, 214] width 343 height 12
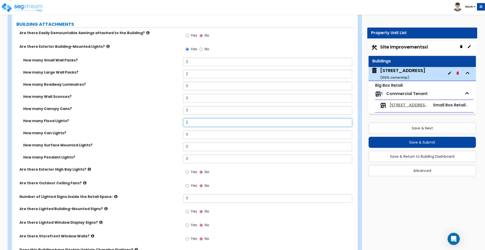
scroll to position [347, 0]
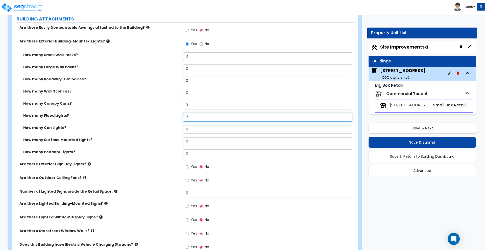
type input "2"
drag, startPoint x: 192, startPoint y: 129, endPoint x: 161, endPoint y: 125, distance: 31.3
click at [162, 127] on div "How many Can Lights? 0" at bounding box center [183, 131] width 343 height 12
type input "3"
drag, startPoint x: 187, startPoint y: 102, endPoint x: 166, endPoint y: 100, distance: 20.5
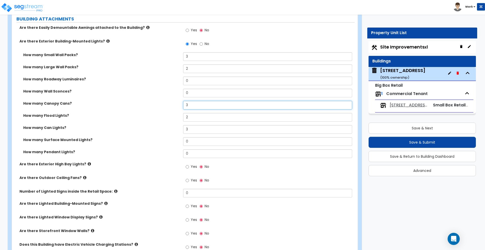
click at [166, 100] on div "How many Small Wall Packs? 3 How many Large Wall Packs? [STREET_ADDRESS] Lumina…" at bounding box center [183, 106] width 335 height 109
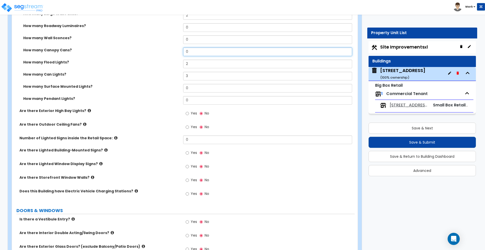
scroll to position [410, 0]
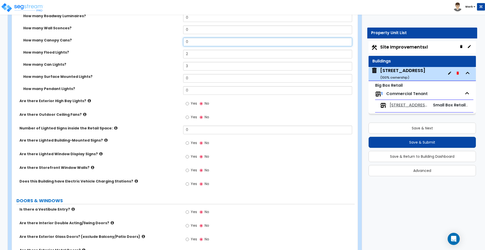
type input "0"
click at [186, 171] on input "Yes" at bounding box center [187, 170] width 3 height 6
radio input "true"
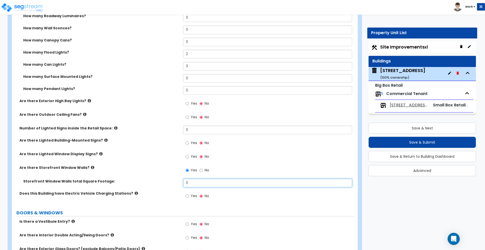
drag, startPoint x: 192, startPoint y: 183, endPoint x: 160, endPoint y: 176, distance: 32.8
click at [160, 178] on div "Are there Easily Demountable Awnings attached to the Building? Yes No Are there…" at bounding box center [183, 83] width 335 height 242
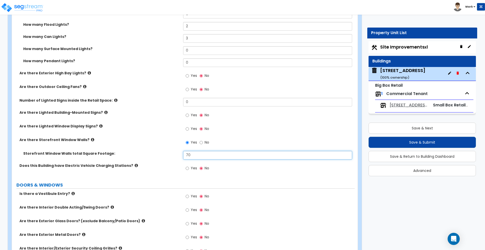
scroll to position [474, 0]
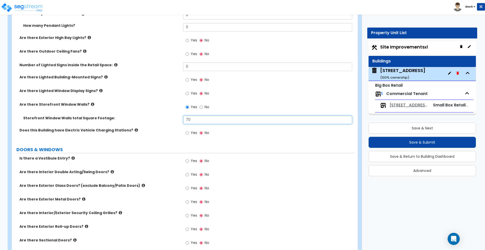
type input "70"
click at [402, 47] on span "Site Improvements x1" at bounding box center [404, 47] width 48 height 6
select select "2"
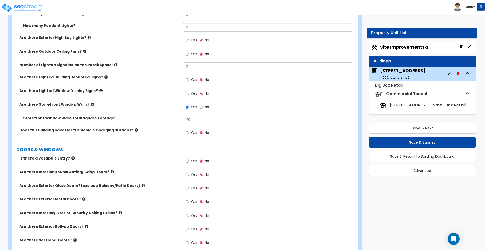
select select "1"
select select "2"
select select "4"
select select "1"
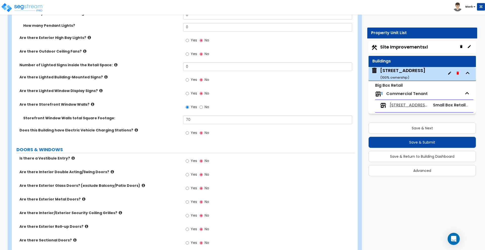
select select "4"
select select "1"
select select "2"
select select "3"
select select "8"
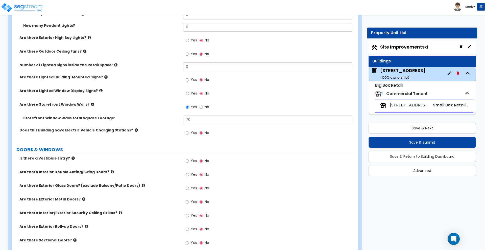
select select "1"
select select "3"
select select "1"
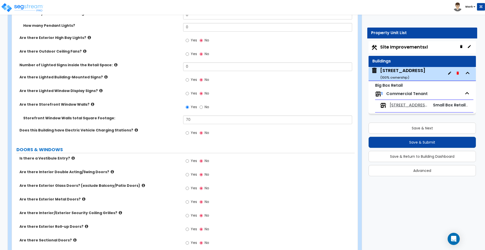
select select "2"
select select "1"
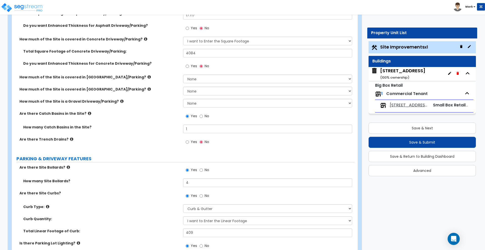
scroll to position [126, 0]
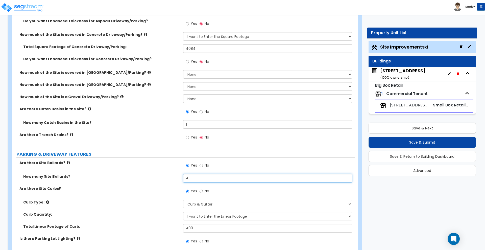
drag, startPoint x: 184, startPoint y: 179, endPoint x: 171, endPoint y: 178, distance: 12.1
click at [177, 178] on div "How many Site Bollards? 4" at bounding box center [183, 180] width 343 height 12
type input "6"
click at [396, 70] on div "[STREET_ADDRESS] ( 100 % ownership)" at bounding box center [402, 73] width 45 height 13
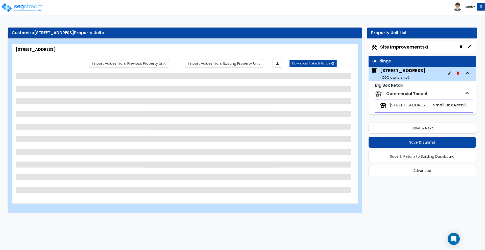
select select "6"
select select "2"
select select "10"
select select "6"
select select "2"
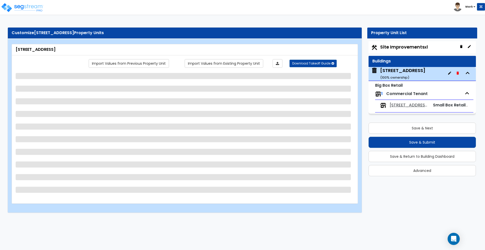
select select "1"
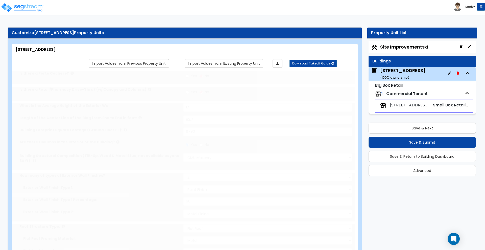
select select "1"
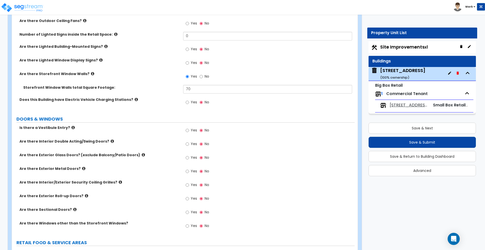
scroll to position [505, 0]
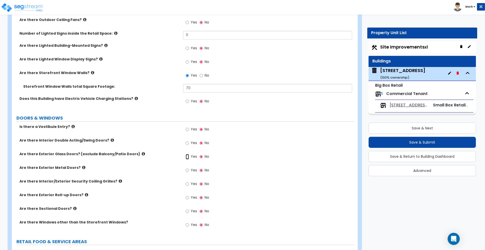
click at [186, 156] on input "Yes" at bounding box center [187, 157] width 3 height 6
radio input "true"
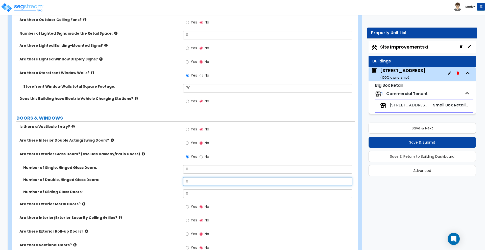
drag, startPoint x: 184, startPoint y: 181, endPoint x: 170, endPoint y: 179, distance: 14.0
click at [171, 180] on div "Number of Double, Hinged Glass Doors: 0" at bounding box center [183, 183] width 343 height 12
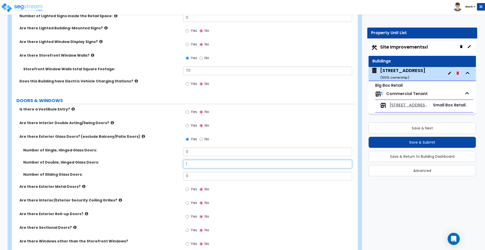
scroll to position [537, 0]
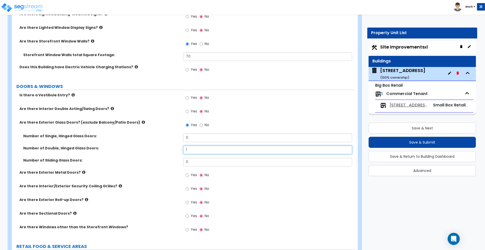
type input "1"
click at [187, 177] on input "Yes" at bounding box center [187, 175] width 3 height 6
radio input "true"
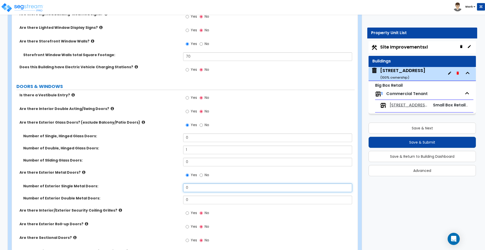
drag, startPoint x: 200, startPoint y: 186, endPoint x: 167, endPoint y: 184, distance: 33.2
click at [170, 184] on div "Number of Exterior Single Metal Doors: 0" at bounding box center [183, 189] width 343 height 12
drag, startPoint x: 192, startPoint y: 186, endPoint x: 178, endPoint y: 183, distance: 14.5
click at [179, 186] on div "Number of Exterior Single Metal Doors: 2" at bounding box center [183, 189] width 343 height 12
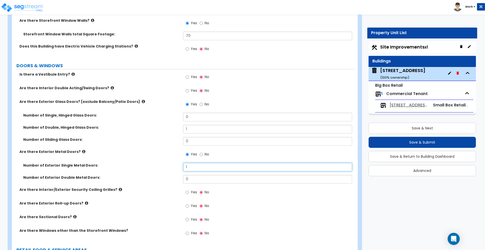
scroll to position [568, 0]
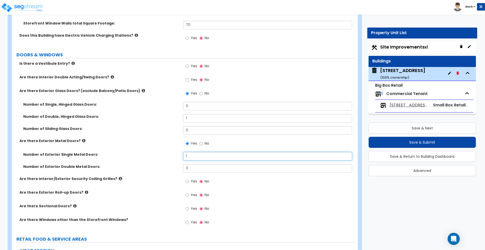
type input "1"
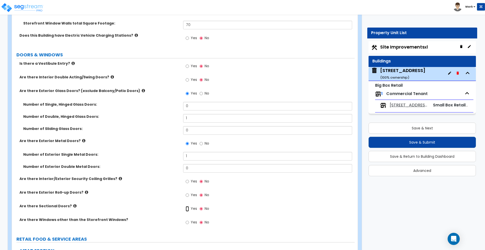
click at [187, 208] on input "Yes" at bounding box center [187, 209] width 3 height 6
radio input "true"
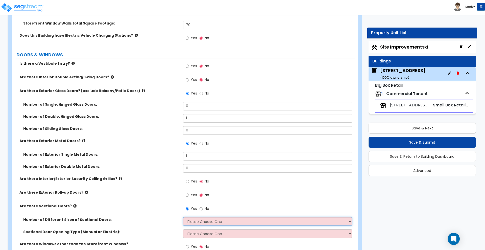
click at [198, 222] on select "Please Choose One 1 2 3" at bounding box center [267, 221] width 169 height 9
select select "1"
click at [183, 217] on select "Please Choose One 1 2 3" at bounding box center [267, 221] width 169 height 9
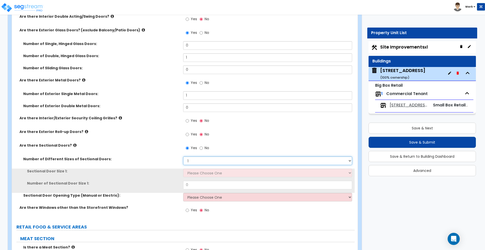
scroll to position [631, 0]
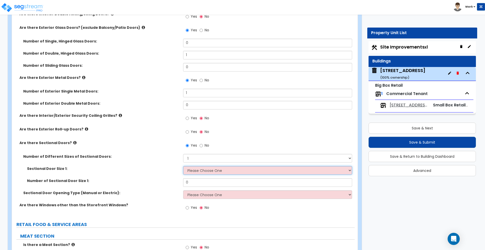
click at [202, 174] on select "Please Choose One 8' x 8' 10' x 10' 12' x 12' 20' x 14'" at bounding box center [267, 170] width 169 height 9
select select "2"
click at [183, 166] on select "Please Choose One 8' x 8' 10' x 10' 12' x 12' 20' x 14'" at bounding box center [267, 170] width 169 height 9
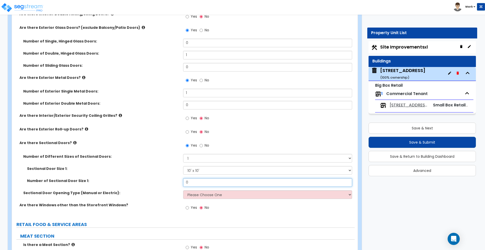
drag, startPoint x: 197, startPoint y: 180, endPoint x: 178, endPoint y: 183, distance: 19.4
click at [178, 183] on div "Number of Sectional Door Size 1: 0" at bounding box center [183, 184] width 343 height 12
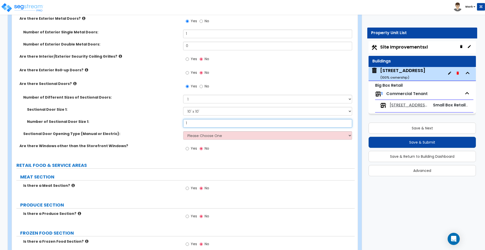
scroll to position [695, 0]
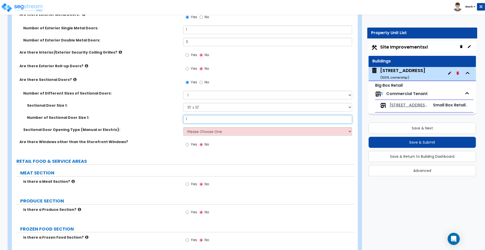
type input "1"
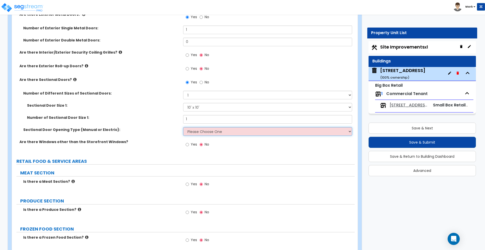
click at [200, 131] on select "Please Choose One All Manual All Motorized Some are Motorized" at bounding box center [267, 131] width 169 height 9
select select "2"
click at [183, 127] on select "Please Choose One All Manual All Motorized Some are Motorized" at bounding box center [267, 131] width 169 height 9
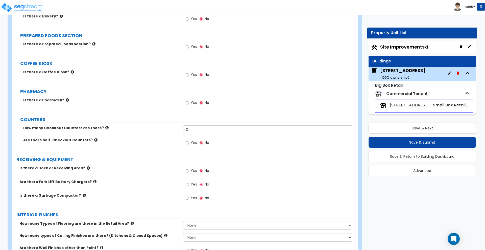
scroll to position [1010, 0]
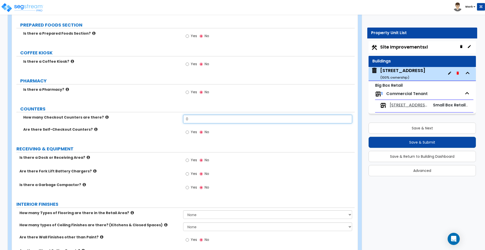
drag, startPoint x: 178, startPoint y: 117, endPoint x: 174, endPoint y: 116, distance: 4.3
click at [174, 116] on div "How many Checkout Counters are there? 0" at bounding box center [183, 121] width 343 height 12
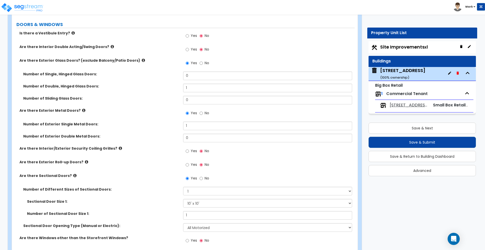
scroll to position [600, 0]
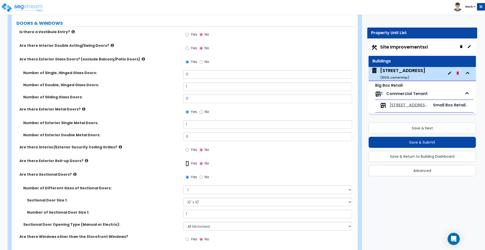
click at [187, 161] on input "Yes" at bounding box center [187, 164] width 3 height 6
radio input "true"
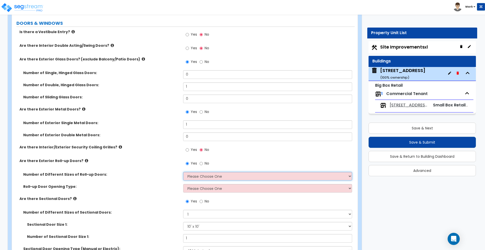
click at [199, 177] on select "Please Choose One 1 2 3" at bounding box center [267, 176] width 169 height 9
select select "1"
click at [183, 172] on select "Please Choose One 1 2 3" at bounding box center [267, 176] width 169 height 9
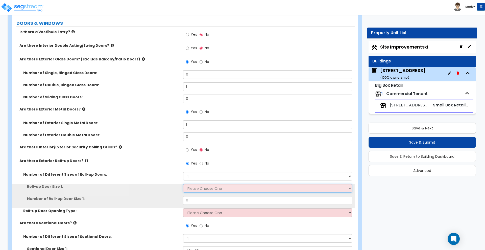
click at [198, 186] on select "Please Choose One 8' x 8' 10' x 10' 12' x 12' 14' x 14' 20' x 12' 20' x 16'" at bounding box center [267, 188] width 169 height 9
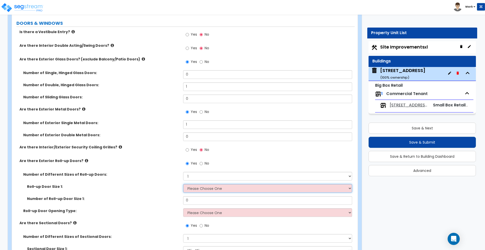
select select "2"
click at [183, 184] on select "Please Choose One 8' x 8' 10' x 10' 12' x 12' 14' x 14' 20' x 12' 20' x 16'" at bounding box center [267, 188] width 169 height 9
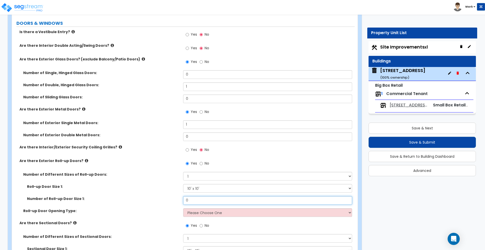
drag, startPoint x: 194, startPoint y: 199, endPoint x: 166, endPoint y: 199, distance: 27.3
click at [166, 199] on div "Number of Roll-up Door Size 1: 0" at bounding box center [183, 202] width 343 height 12
type input "1"
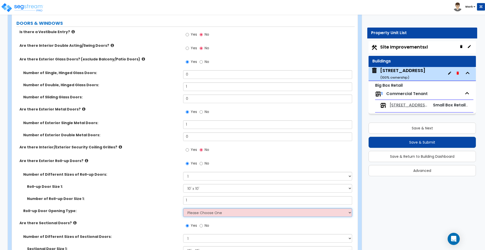
click at [197, 211] on select "Please Choose One All Manual All Motorized Some are Motorized" at bounding box center [267, 212] width 169 height 9
select select "2"
click at [183, 208] on select "Please Choose One All Manual All Motorized Some are Motorized" at bounding box center [267, 212] width 169 height 9
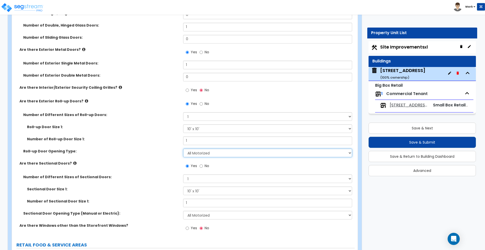
scroll to position [663, 0]
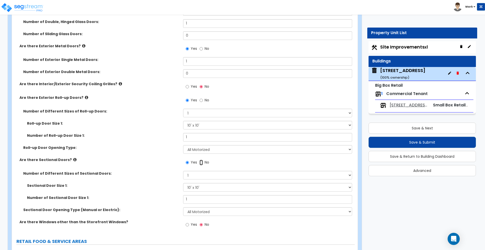
click at [200, 161] on input "No" at bounding box center [201, 163] width 3 height 6
radio input "false"
radio input "true"
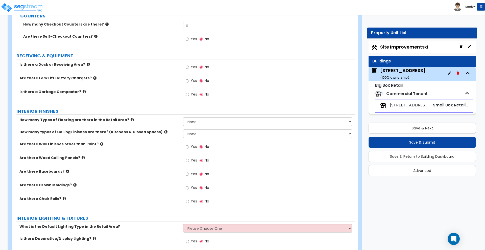
scroll to position [1105, 0]
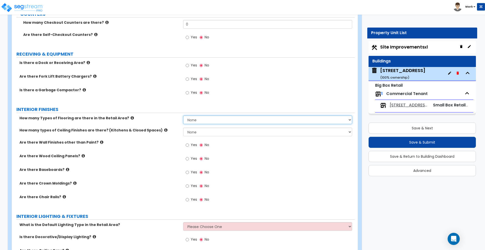
click at [230, 120] on select "None 1 2 3 4" at bounding box center [267, 119] width 169 height 9
select select "1"
click at [183, 115] on select "None 1 2 3 4" at bounding box center [267, 119] width 169 height 9
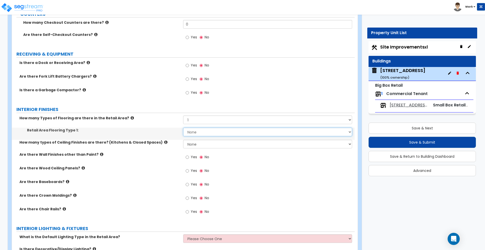
click at [198, 132] on select "None Tile Flooring Hardwood Flooring Resilient Laminate Flooring VCT Flooring S…" at bounding box center [267, 132] width 169 height 9
select select "4"
click at [183, 128] on select "None Tile Flooring Hardwood Flooring Resilient Laminate Flooring VCT Flooring S…" at bounding box center [267, 132] width 169 height 9
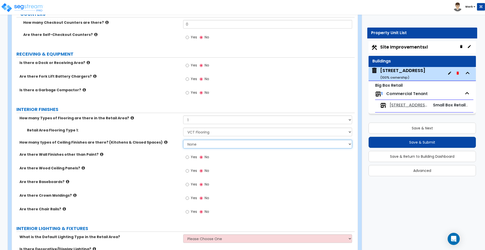
click at [222, 144] on select "None 1 2 3" at bounding box center [267, 144] width 169 height 9
select select "1"
click at [183, 140] on select "None 1 2 3" at bounding box center [267, 144] width 169 height 9
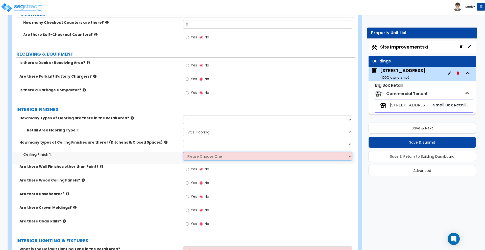
click at [205, 156] on select "Please Choose One Drop Ceiling Open Ceiling Drywall Ceiling" at bounding box center [267, 156] width 169 height 9
select select "1"
click at [183, 152] on select "Please Choose One Drop Ceiling Open Ceiling Drywall Ceiling" at bounding box center [267, 156] width 169 height 9
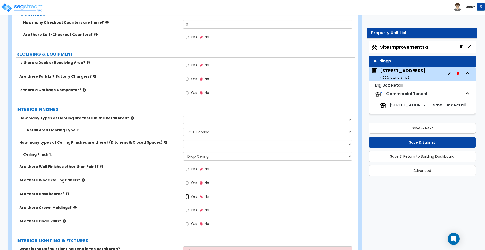
click at [187, 196] on input "Yes" at bounding box center [187, 197] width 3 height 6
radio input "true"
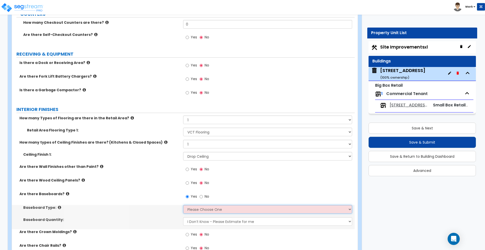
click at [199, 212] on select "Please Choose One Wood Vinyl Carpet Tile" at bounding box center [267, 209] width 169 height 9
select select "2"
click at [183, 205] on select "Please Choose One Wood Vinyl Carpet Tile" at bounding box center [267, 209] width 169 height 9
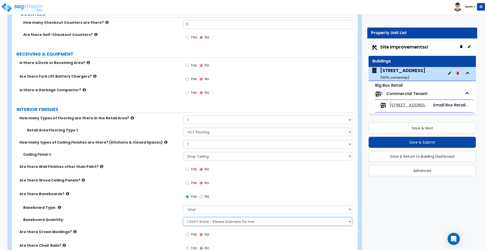
click at [209, 221] on select "I Don’t Know - Please Estimate for me I want to Enter the Linear Footage" at bounding box center [267, 221] width 169 height 9
click at [171, 206] on label "Baseboard Type:" at bounding box center [101, 207] width 156 height 5
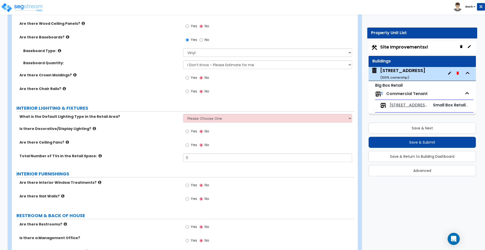
scroll to position [1263, 0]
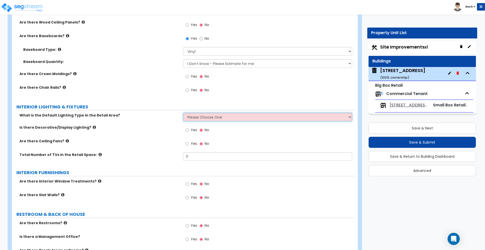
click at [199, 119] on select "Please Choose One High Bay LED Lighting High Bay Fluorescent Lighting" at bounding box center [267, 117] width 169 height 9
select select "1"
click at [183, 113] on select "Please Choose One High Bay LED Lighting High Bay Fluorescent Lighting" at bounding box center [267, 117] width 169 height 9
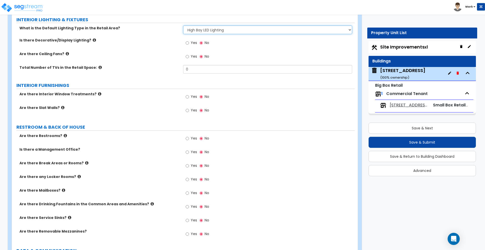
scroll to position [1358, 0]
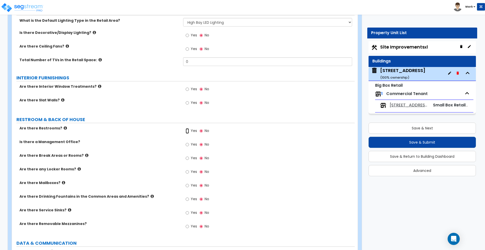
click at [187, 130] on input "Yes" at bounding box center [187, 131] width 3 height 6
radio input "true"
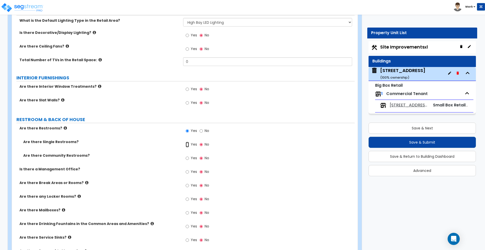
click at [188, 144] on input "Yes" at bounding box center [187, 145] width 3 height 6
radio input "true"
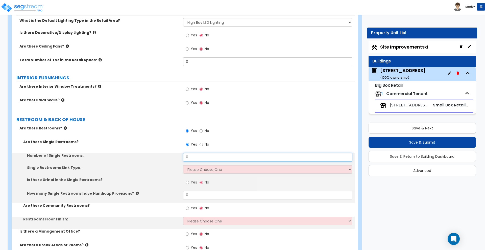
drag, startPoint x: 185, startPoint y: 156, endPoint x: 180, endPoint y: 156, distance: 5.3
click at [181, 156] on div "Number of Single Restrooms: 0" at bounding box center [183, 159] width 343 height 12
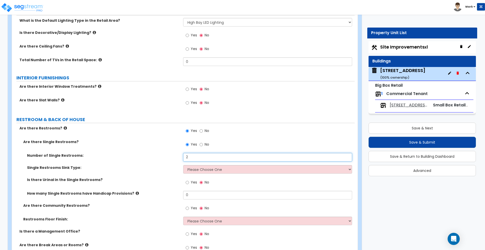
type input "2"
click at [213, 170] on select "Please Choose One Wall-mounted Vanity-mounted" at bounding box center [267, 169] width 169 height 9
select select "1"
click at [183, 165] on select "Please Choose One Wall-mounted Vanity-mounted" at bounding box center [267, 169] width 169 height 9
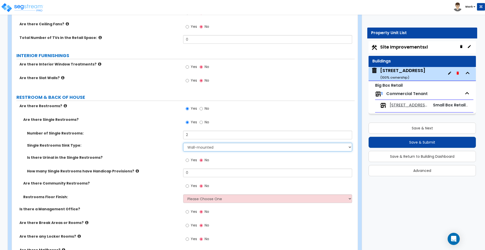
scroll to position [1389, 0]
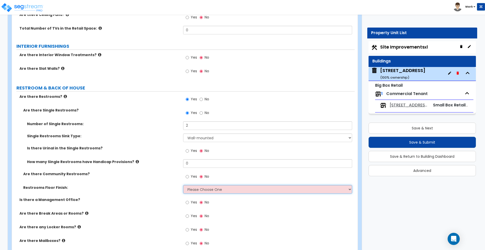
click at [195, 191] on select "Please Choose One Tile Flooring Resilient Laminate Flooring VCT Flooring Sheet …" at bounding box center [267, 189] width 169 height 9
select select "3"
click at [183, 185] on select "Please Choose One Tile Flooring Resilient Laminate Flooring VCT Flooring Sheet …" at bounding box center [267, 189] width 169 height 9
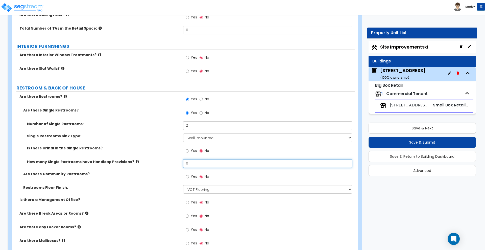
drag, startPoint x: 189, startPoint y: 162, endPoint x: 164, endPoint y: 161, distance: 25.3
click at [164, 161] on div "How many Single Restrooms have Handicap Provisions? 0" at bounding box center [183, 165] width 343 height 12
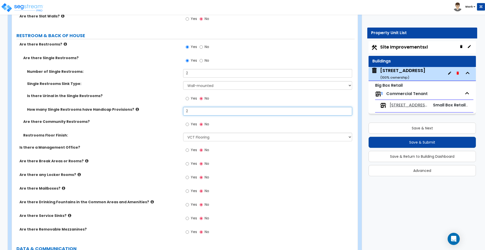
scroll to position [1452, 0]
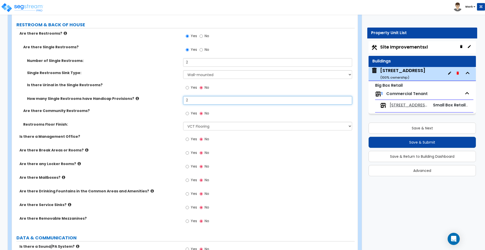
type input "2"
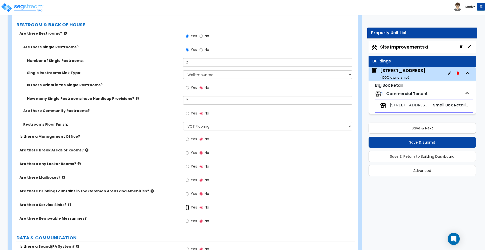
click at [188, 206] on input "Yes" at bounding box center [187, 208] width 3 height 6
radio input "true"
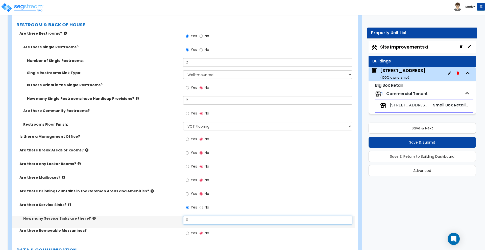
drag, startPoint x: 196, startPoint y: 216, endPoint x: 149, endPoint y: 212, distance: 46.6
click at [166, 217] on div "How many Service Sinks are there? 0" at bounding box center [183, 222] width 343 height 12
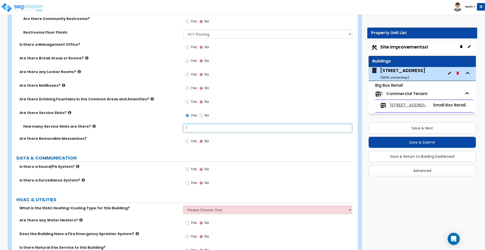
scroll to position [1547, 0]
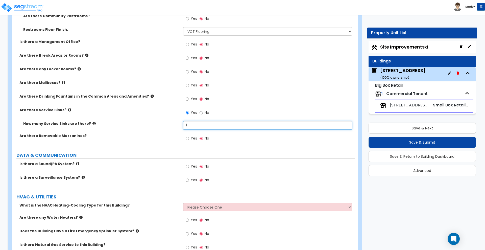
type input "1"
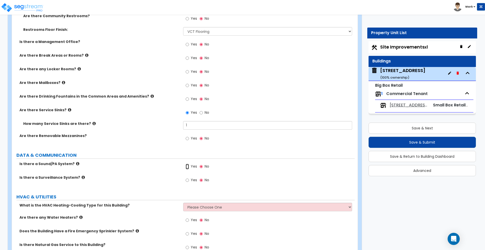
click at [188, 166] on input "Yes" at bounding box center [187, 167] width 3 height 6
radio input "true"
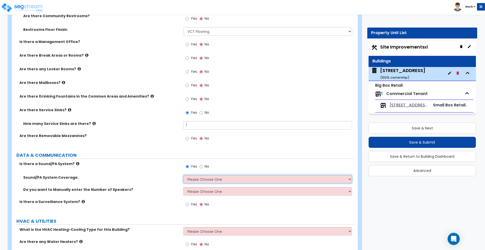
click at [204, 180] on select "Please Choose One All Areas Enter Percent Coverage" at bounding box center [267, 179] width 169 height 9
select select "1"
click at [183, 175] on select "Please Choose One All Areas Enter Percent Coverage" at bounding box center [267, 179] width 169 height 9
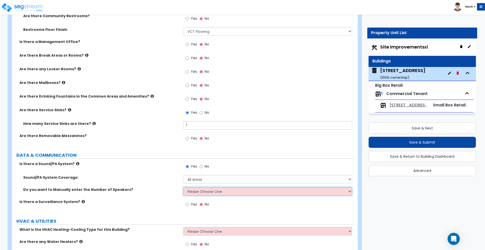
click at [217, 194] on select "Please Choose One No, Please Estimate for me Yes, I want to enter the Number of…" at bounding box center [267, 191] width 169 height 9
select select "1"
click at [183, 187] on select "Please Choose One No, Please Estimate for me Yes, I want to enter the Number of…" at bounding box center [267, 191] width 169 height 9
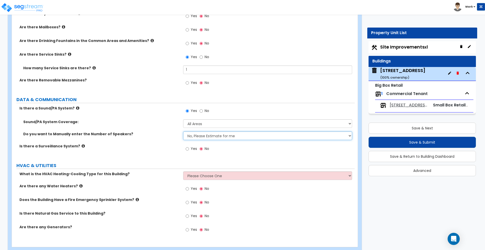
scroll to position [1610, 0]
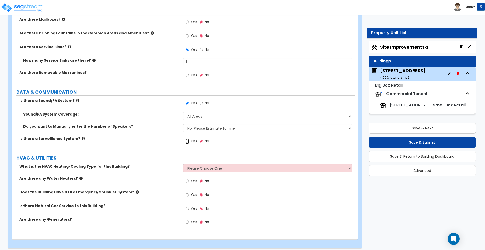
click at [189, 142] on input "Yes" at bounding box center [187, 141] width 3 height 6
radio input "true"
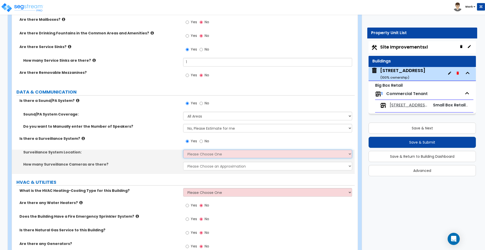
click at [200, 156] on select "Please Choose One Inside the Building Outside the Building Both Inside & Outside" at bounding box center [267, 154] width 169 height 9
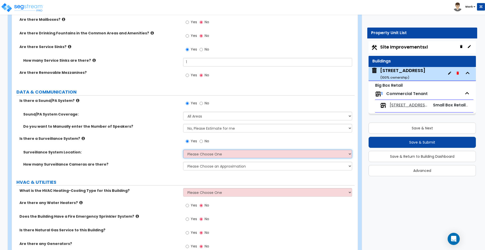
select select "3"
click at [183, 150] on select "Please Choose One Inside the Building Outside the Building Both Inside & Outside" at bounding box center [267, 154] width 169 height 9
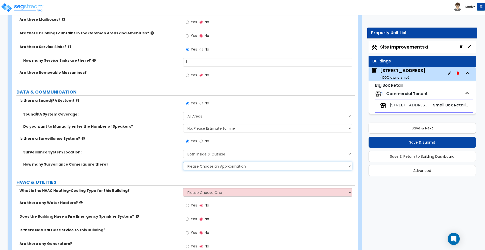
click at [200, 167] on select "Please Choose an Approximation Barely Noticed Any Noticed a Couple Frequently S…" at bounding box center [267, 166] width 169 height 9
select select "2"
click at [183, 162] on select "Please Choose an Approximation Barely Noticed Any Noticed a Couple Frequently S…" at bounding box center [267, 166] width 169 height 9
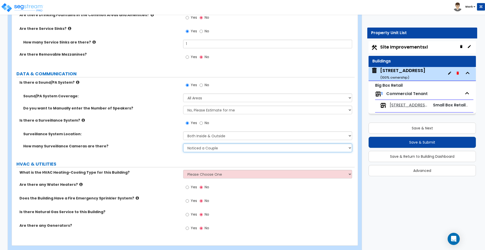
scroll to position [1638, 0]
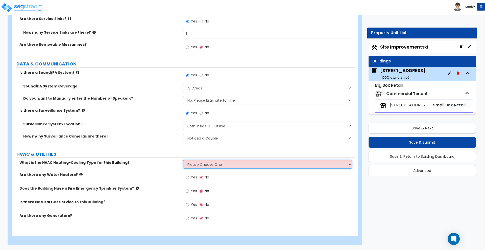
click at [205, 166] on select "Please Choose One Rooftop Unit Furnace-Condenser Forced Air Split Heating/Cooli…" at bounding box center [267, 164] width 169 height 9
select select "1"
click at [183, 160] on select "Please Choose One Rooftop Unit Furnace-Condenser Forced Air Split Heating/Cooli…" at bounding box center [267, 164] width 169 height 9
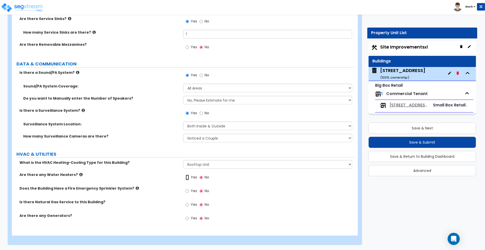
click at [186, 178] on input "Yes" at bounding box center [187, 178] width 3 height 6
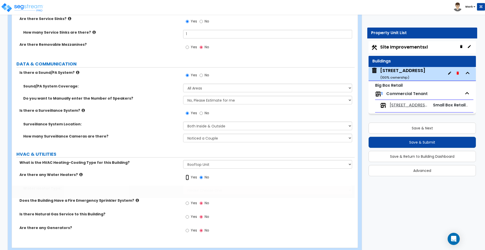
radio input "true"
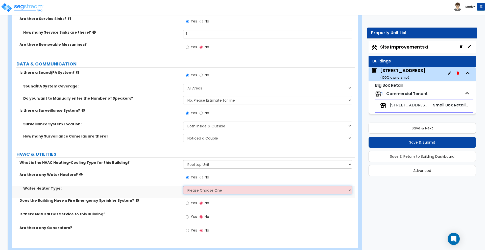
click at [196, 188] on select "Please Choose One Gas Electric" at bounding box center [267, 190] width 169 height 9
select select "2"
click at [183, 186] on select "Please Choose One Gas Electric" at bounding box center [267, 190] width 169 height 9
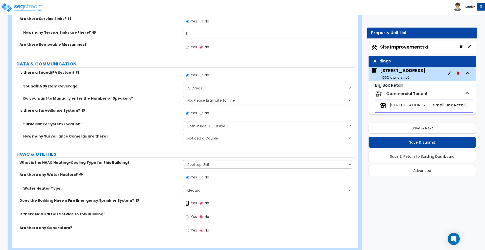
click at [188, 203] on input "Yes" at bounding box center [187, 203] width 3 height 6
radio input "true"
click at [187, 217] on input "Yes" at bounding box center [187, 217] width 3 height 6
radio input "true"
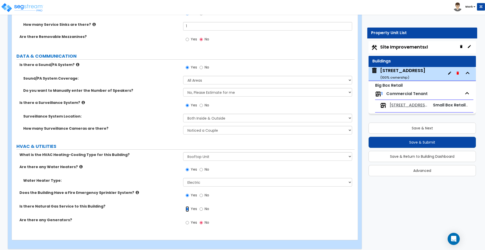
scroll to position [1650, 0]
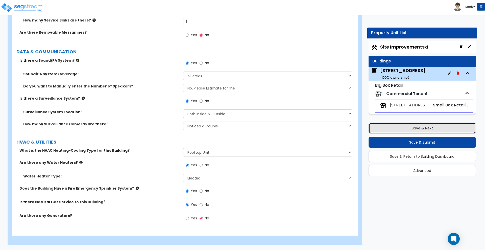
click at [414, 129] on button "Save & Next" at bounding box center [422, 127] width 107 height 11
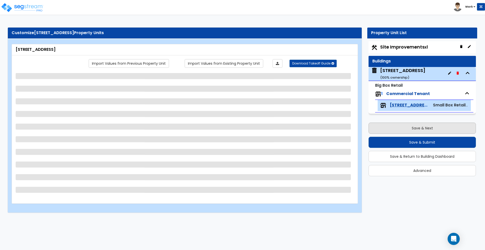
scroll to position [0, 0]
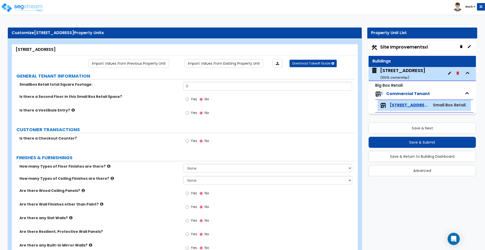
click at [394, 70] on div "[STREET_ADDRESS] ( 100 % ownership)" at bounding box center [402, 73] width 45 height 13
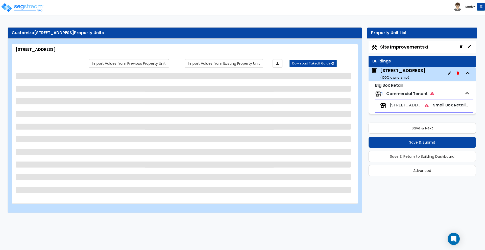
select select "6"
select select "2"
select select "10"
select select "6"
select select "2"
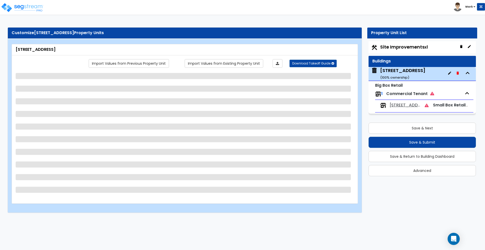
select select "1"
select select "2"
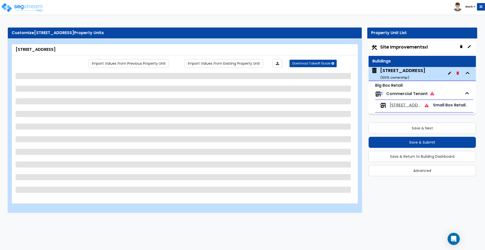
select select "2"
select select "1"
select select "4"
select select "1"
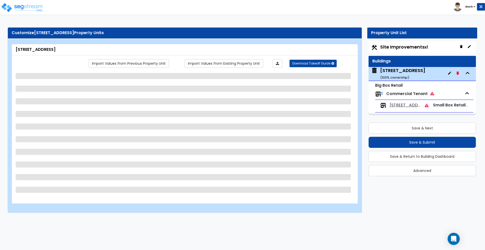
select select "2"
select select "1"
select select "3"
select select "1"
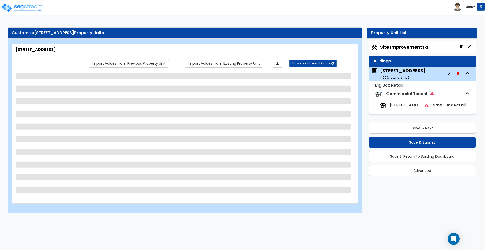
select select "1"
select select "3"
select select "2"
select select "1"
select select "2"
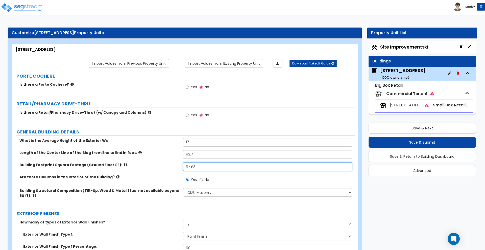
drag, startPoint x: 196, startPoint y: 166, endPoint x: 162, endPoint y: 168, distance: 34.1
click at [162, 168] on div "Building Footprint Square Footage (Ground Floor SF): 6790" at bounding box center [183, 168] width 343 height 12
type input "5,351"
click at [405, 104] on span "[STREET_ADDRESS]" at bounding box center [405, 105] width 31 height 6
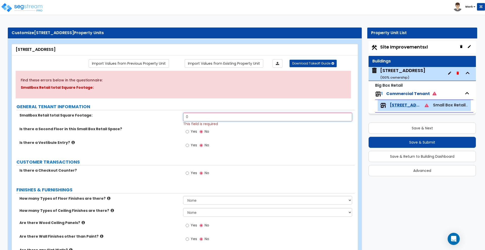
drag, startPoint x: 192, startPoint y: 117, endPoint x: 154, endPoint y: 118, distance: 38.4
click at [153, 124] on div "Smallbox Retail total Square Footage: 0 This field is required" at bounding box center [183, 120] width 343 height 14
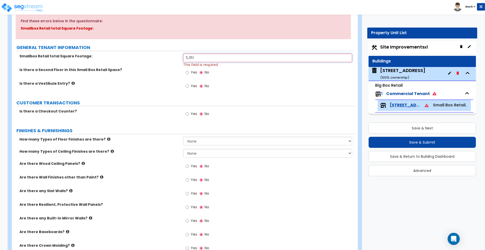
scroll to position [63, 0]
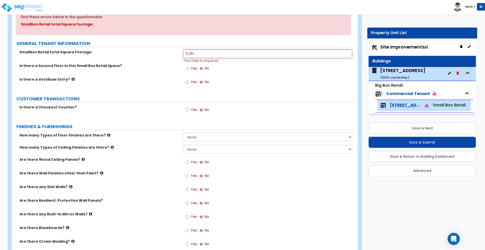
type input "5,351"
click at [217, 137] on select "None 1 2 3 4" at bounding box center [267, 137] width 169 height 9
click at [399, 71] on div "[STREET_ADDRESS] ( 100 % ownership)" at bounding box center [402, 73] width 45 height 13
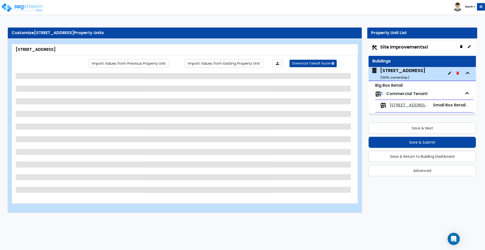
scroll to position [0, 0]
select select "6"
select select "2"
select select "10"
select select "6"
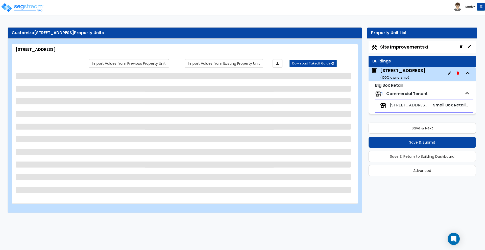
select select "2"
select select "1"
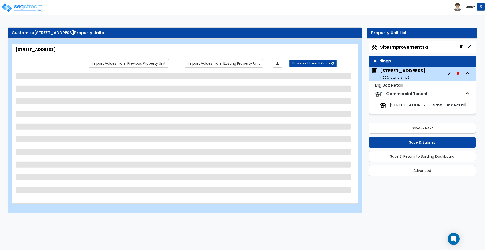
select select "2"
select select "1"
select select "4"
select select "1"
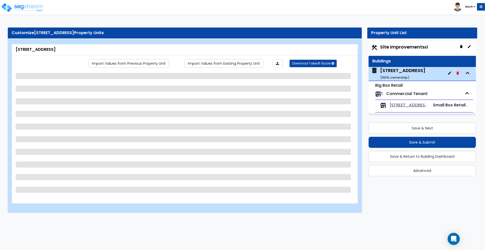
select select "1"
select select "2"
select select "1"
select select "3"
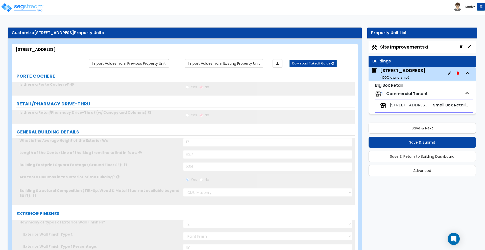
scroll to position [95, 0]
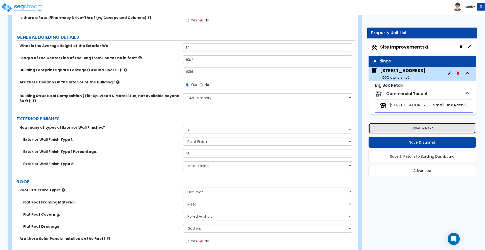
click at [423, 126] on button "Save & Next" at bounding box center [422, 127] width 107 height 11
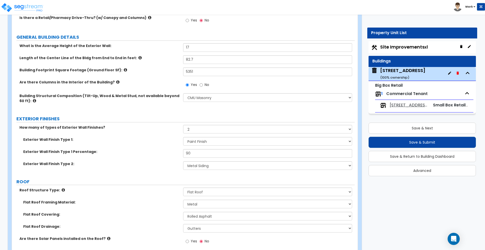
scroll to position [0, 0]
